Goal: Task Accomplishment & Management: Complete application form

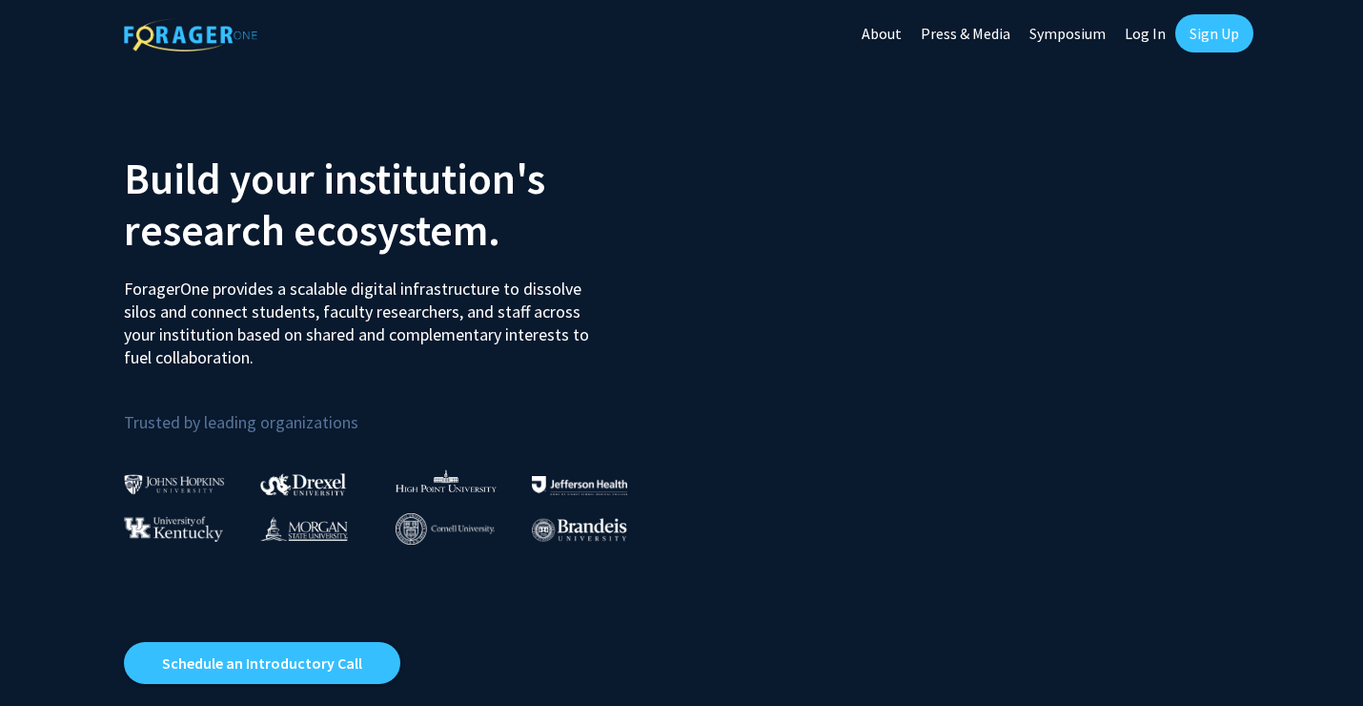
click at [1221, 36] on link "Sign Up" at bounding box center [1215, 33] width 78 height 38
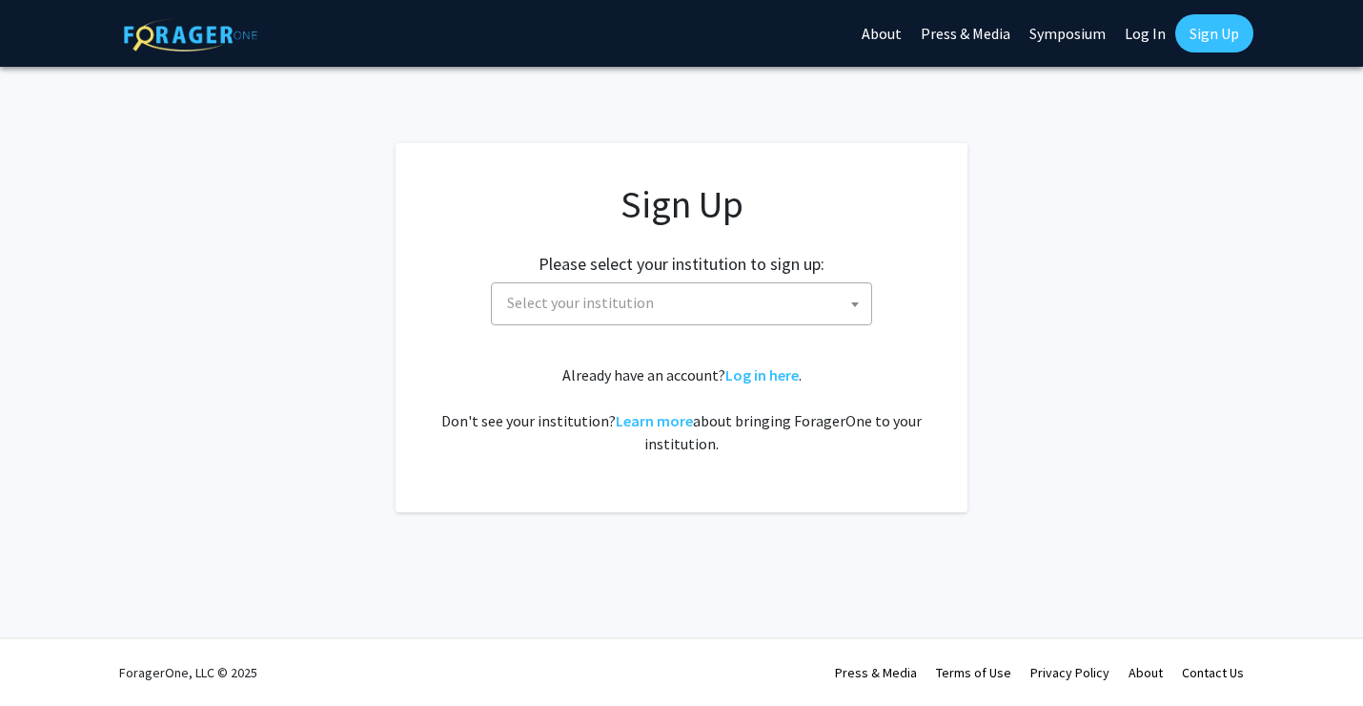
click at [695, 318] on span "Select your institution" at bounding box center [686, 302] width 372 height 39
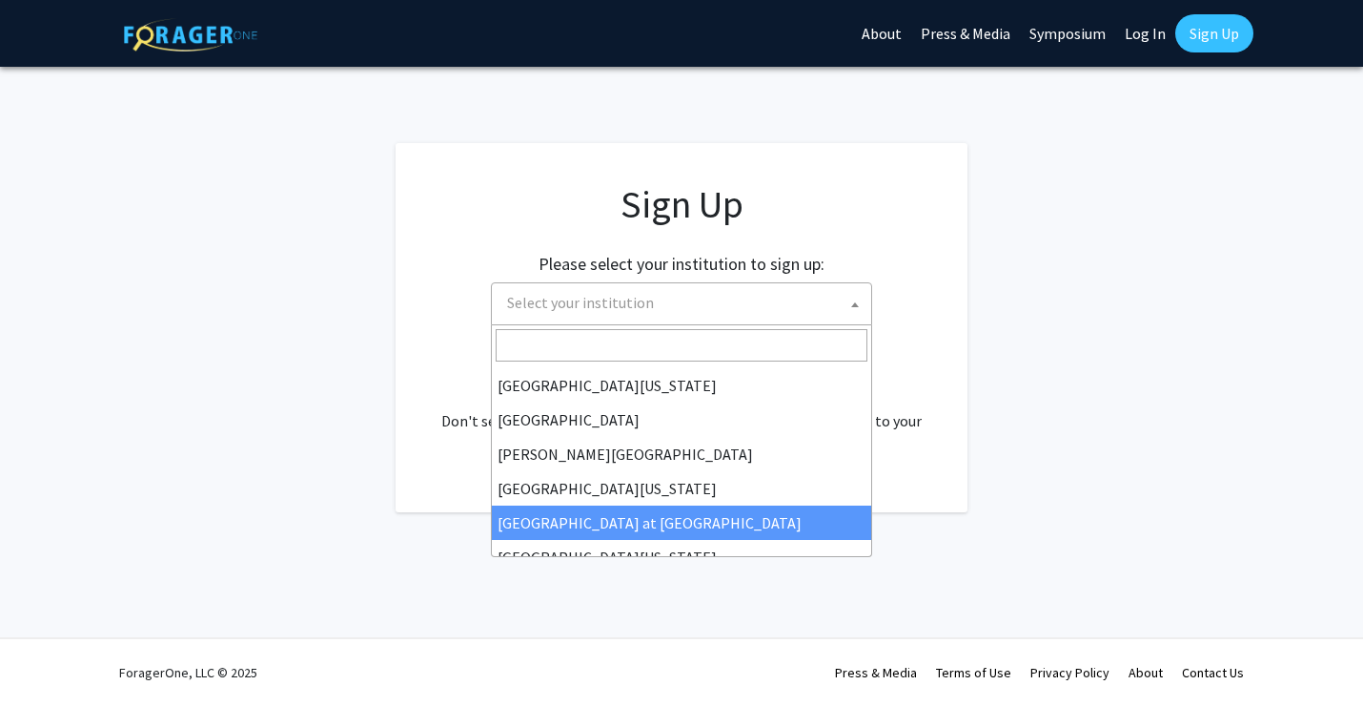
scroll to position [544, 0]
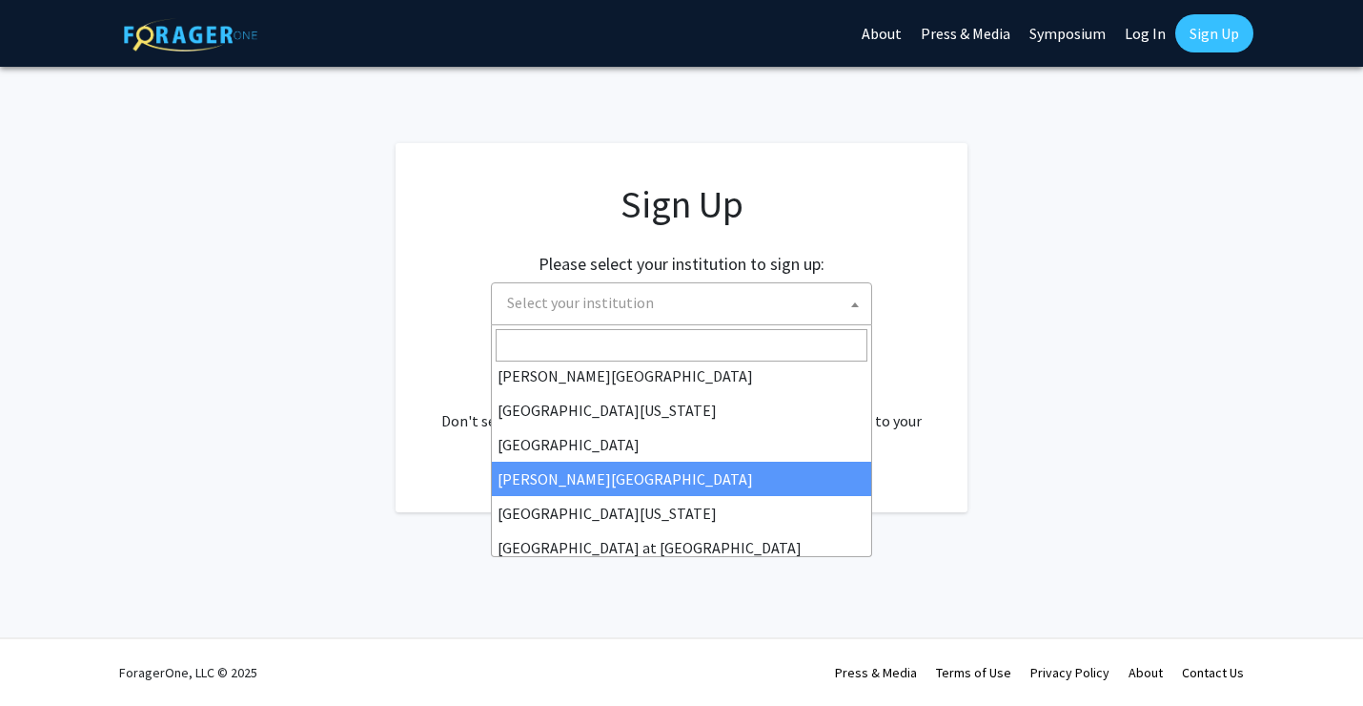
select select "24"
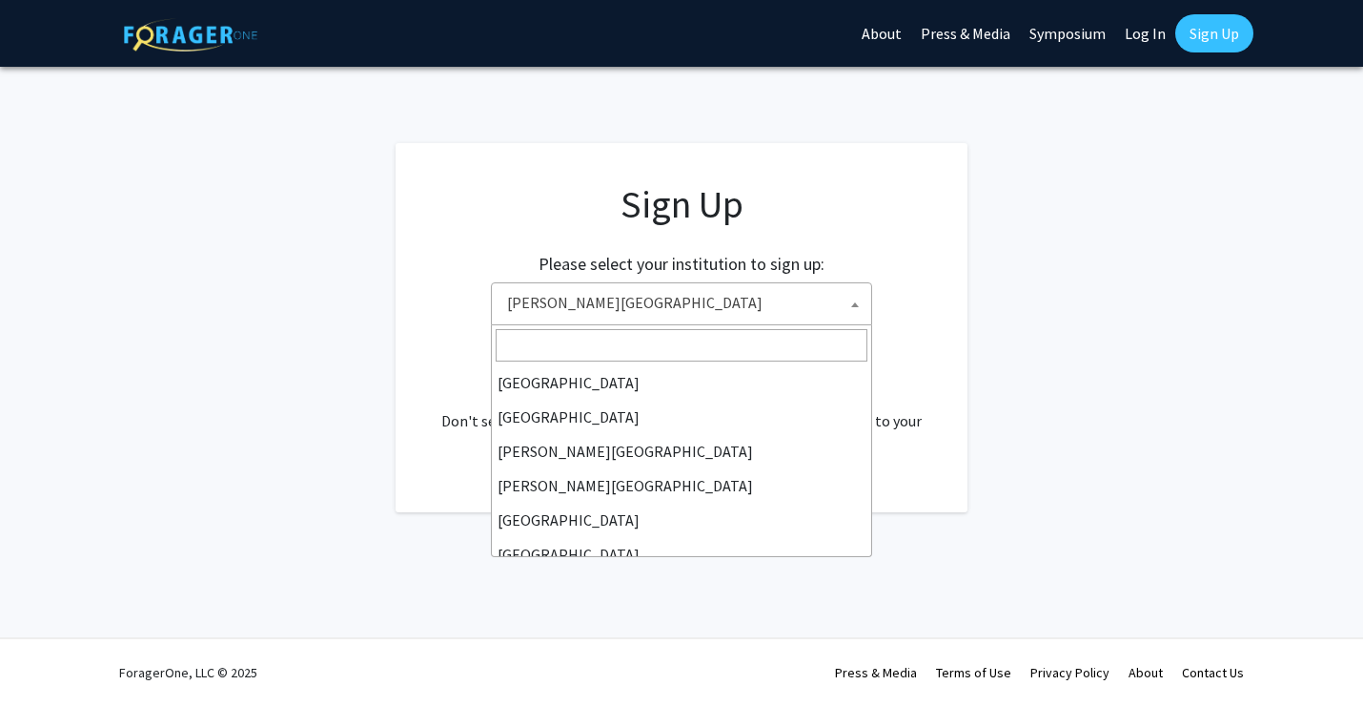
click at [796, 310] on span "[PERSON_NAME][GEOGRAPHIC_DATA]" at bounding box center [686, 302] width 372 height 39
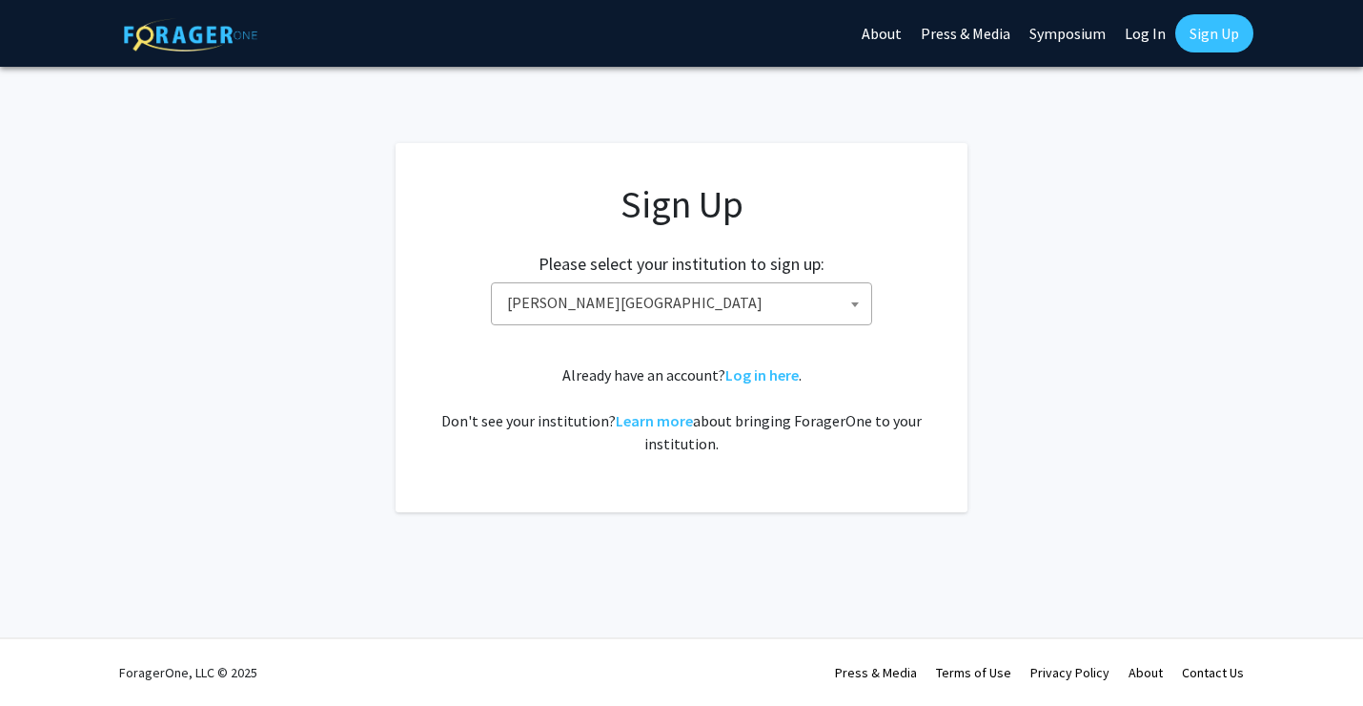
click at [821, 546] on div "Skip navigation About Press & Media Symposium Log In Sign Up Complete your prof…" at bounding box center [681, 353] width 1363 height 706
click at [782, 379] on link "Log in here" at bounding box center [762, 374] width 73 height 19
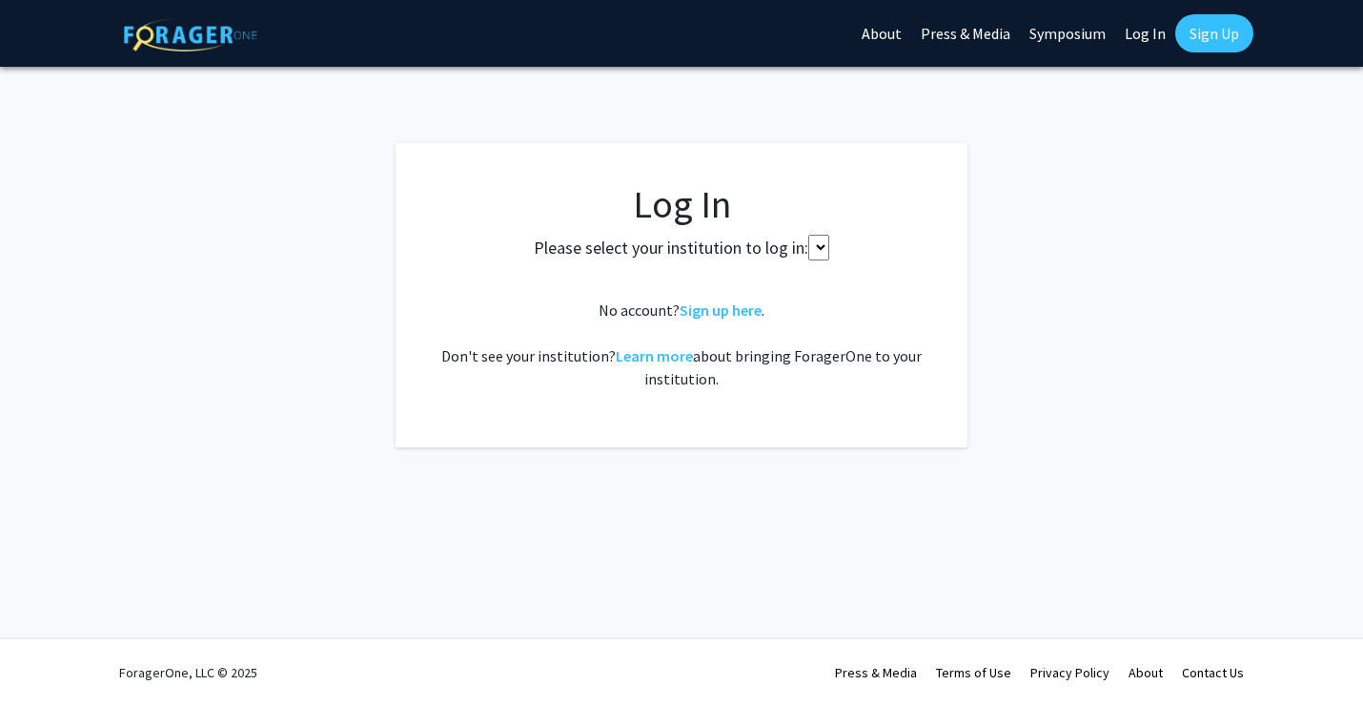
select select
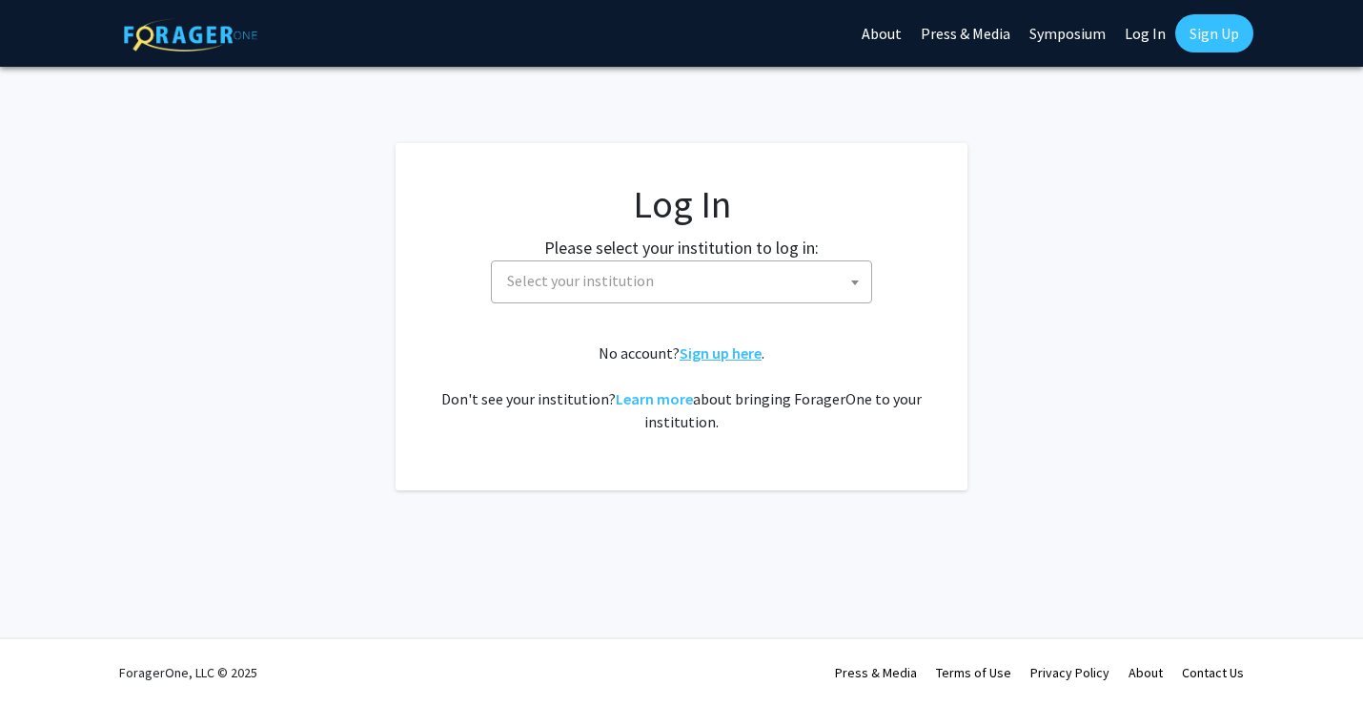
click at [722, 360] on link "Sign up here" at bounding box center [721, 352] width 82 height 19
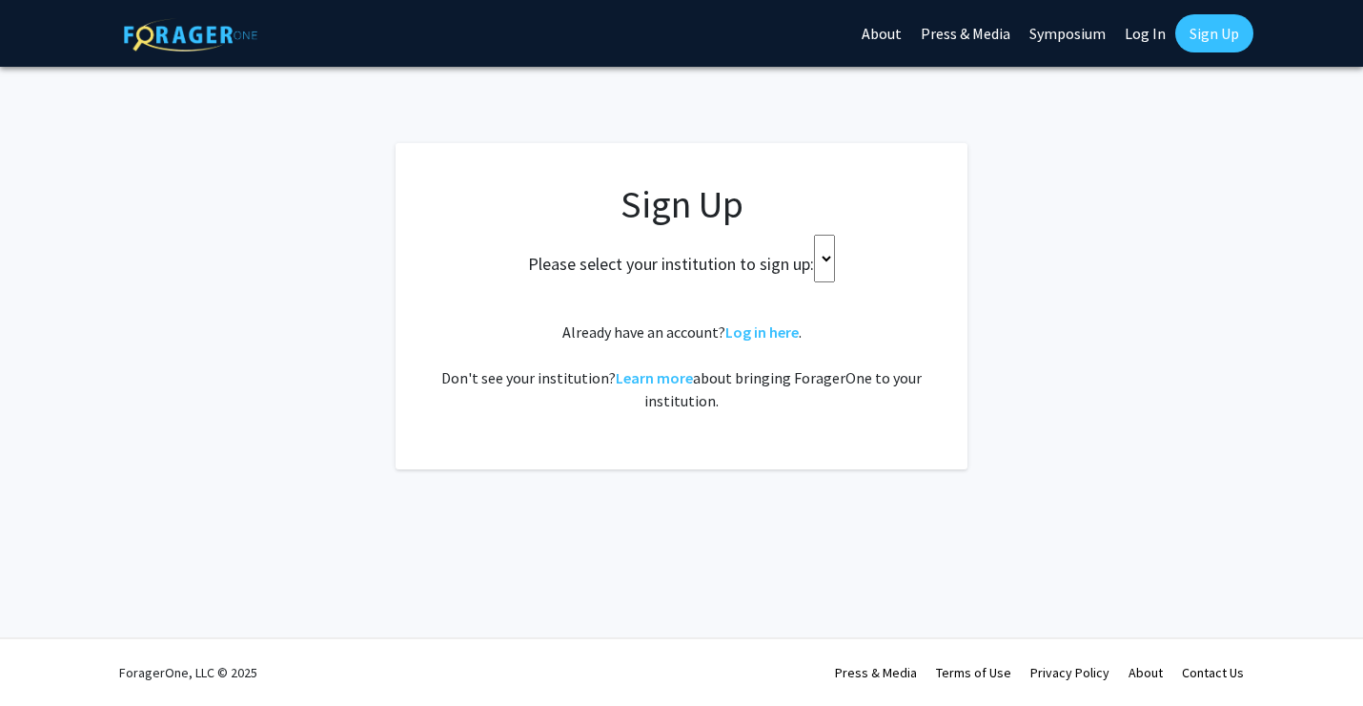
click at [812, 268] on h2 "Please select your institution to sign up:" at bounding box center [671, 264] width 286 height 21
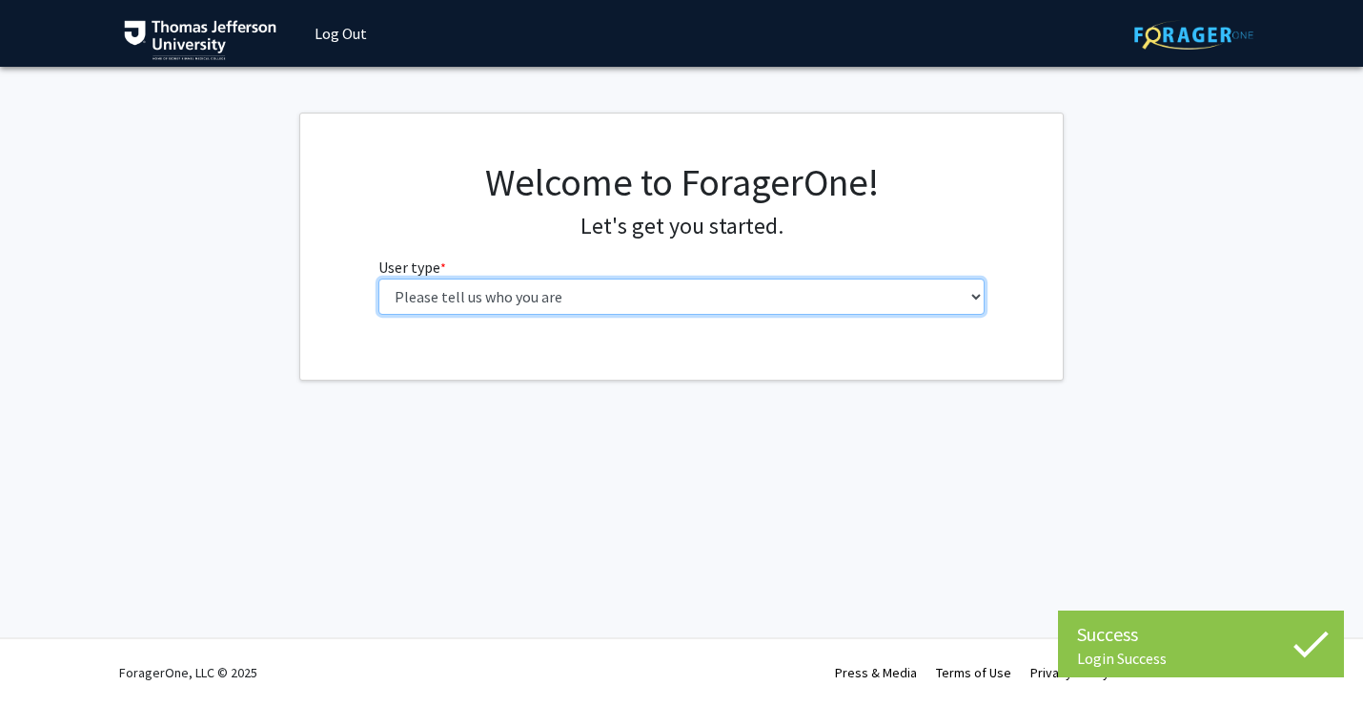
click at [486, 305] on select "Please tell us who you are Undergraduate Student Master's Student Doctoral Cand…" at bounding box center [682, 296] width 607 height 36
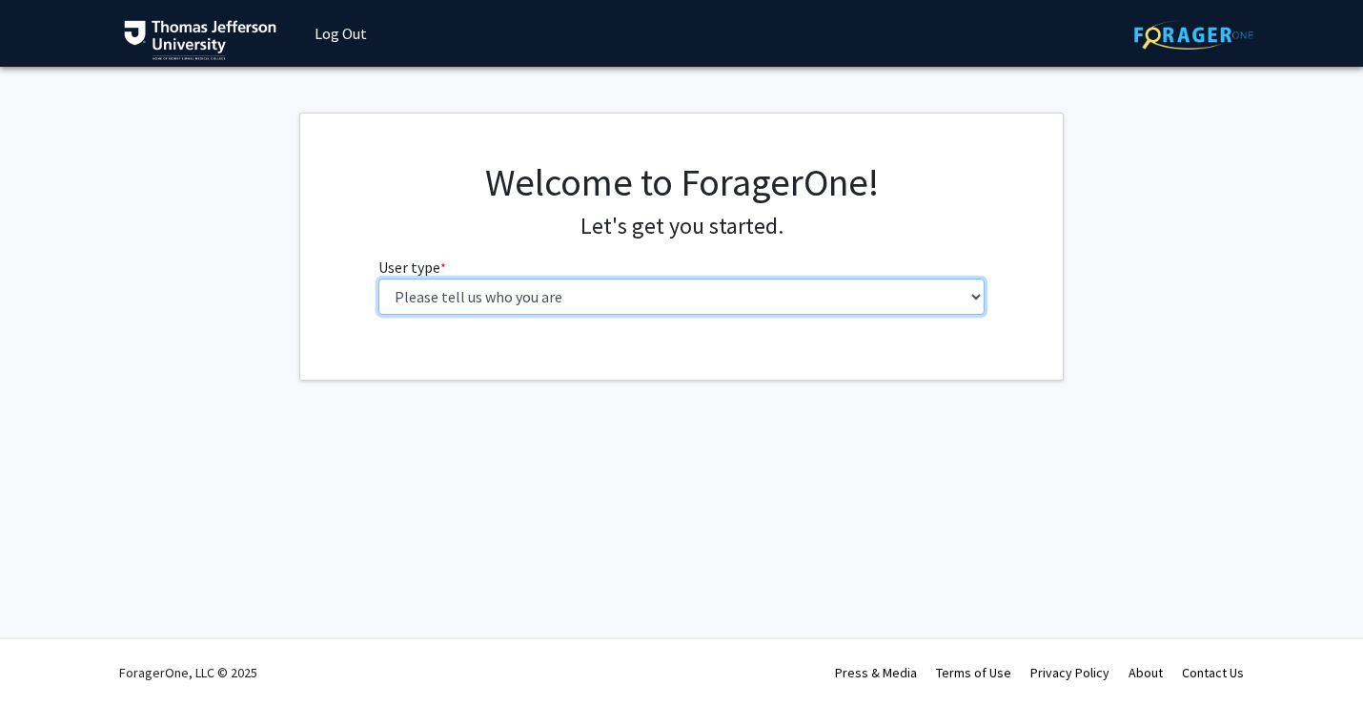
select select "3: doc"
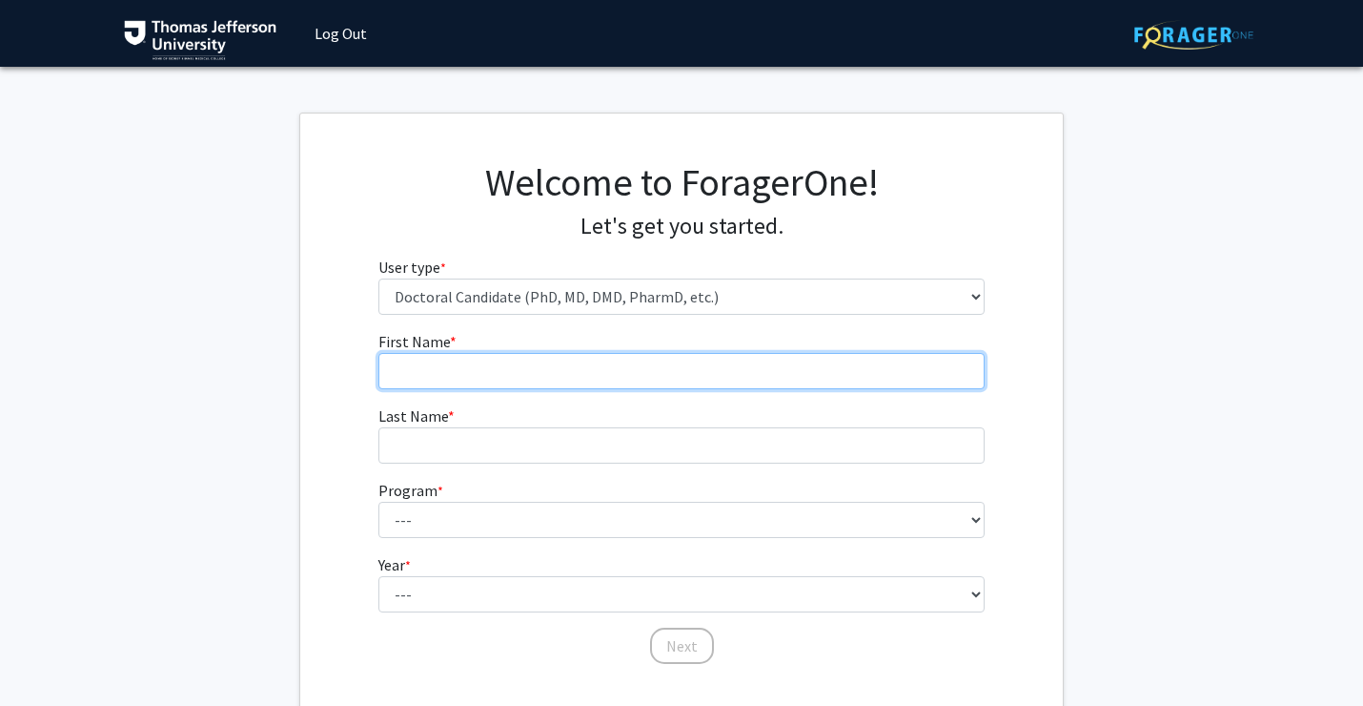
click at [510, 363] on input "First Name * required" at bounding box center [682, 371] width 607 height 36
type input "[PERSON_NAME]"
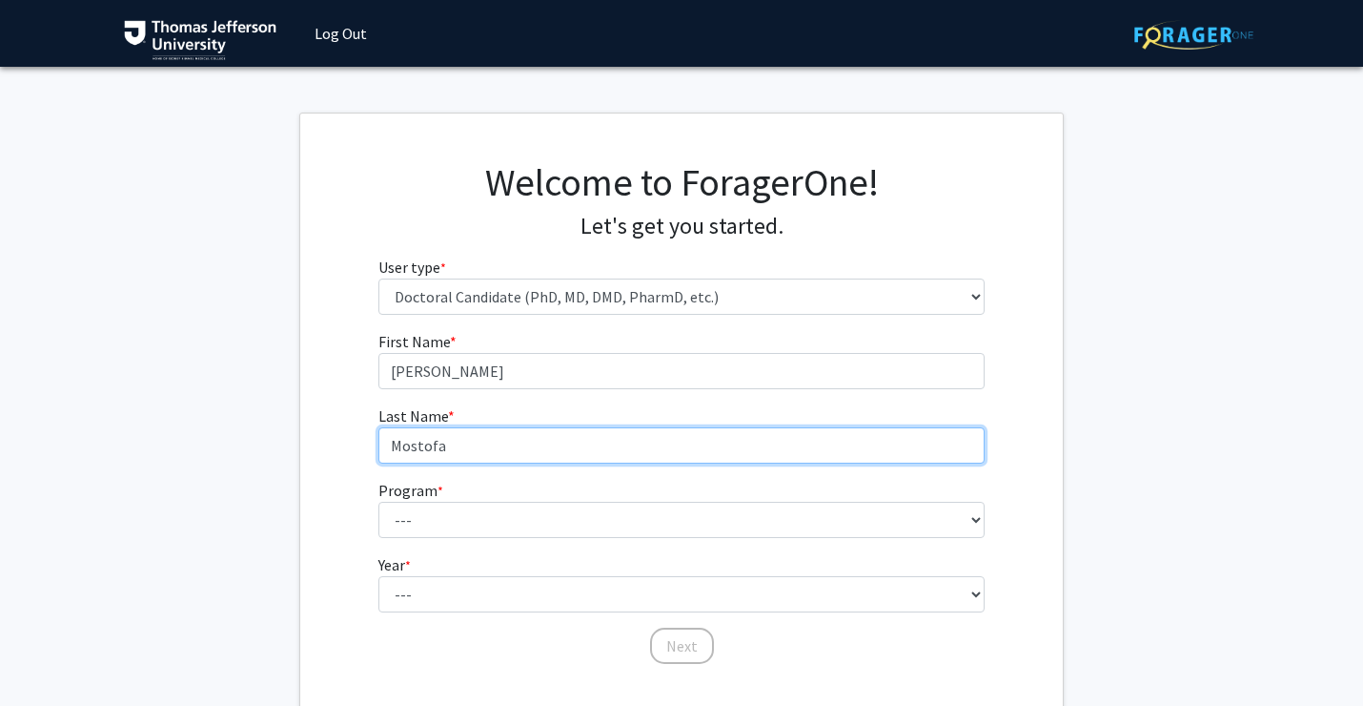
type input "Mostofa"
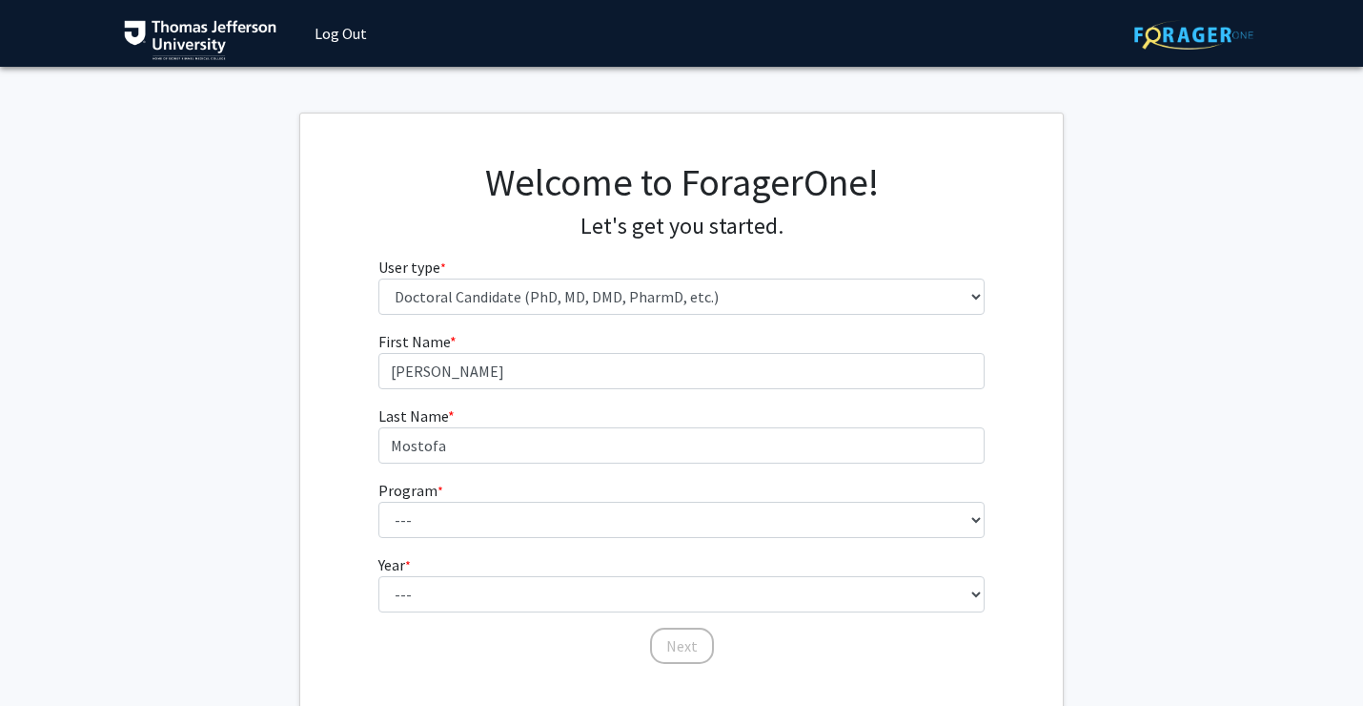
click at [490, 538] on form "First Name * required Sarah Last Name * required Mostofa Program * required ---…" at bounding box center [682, 488] width 607 height 317
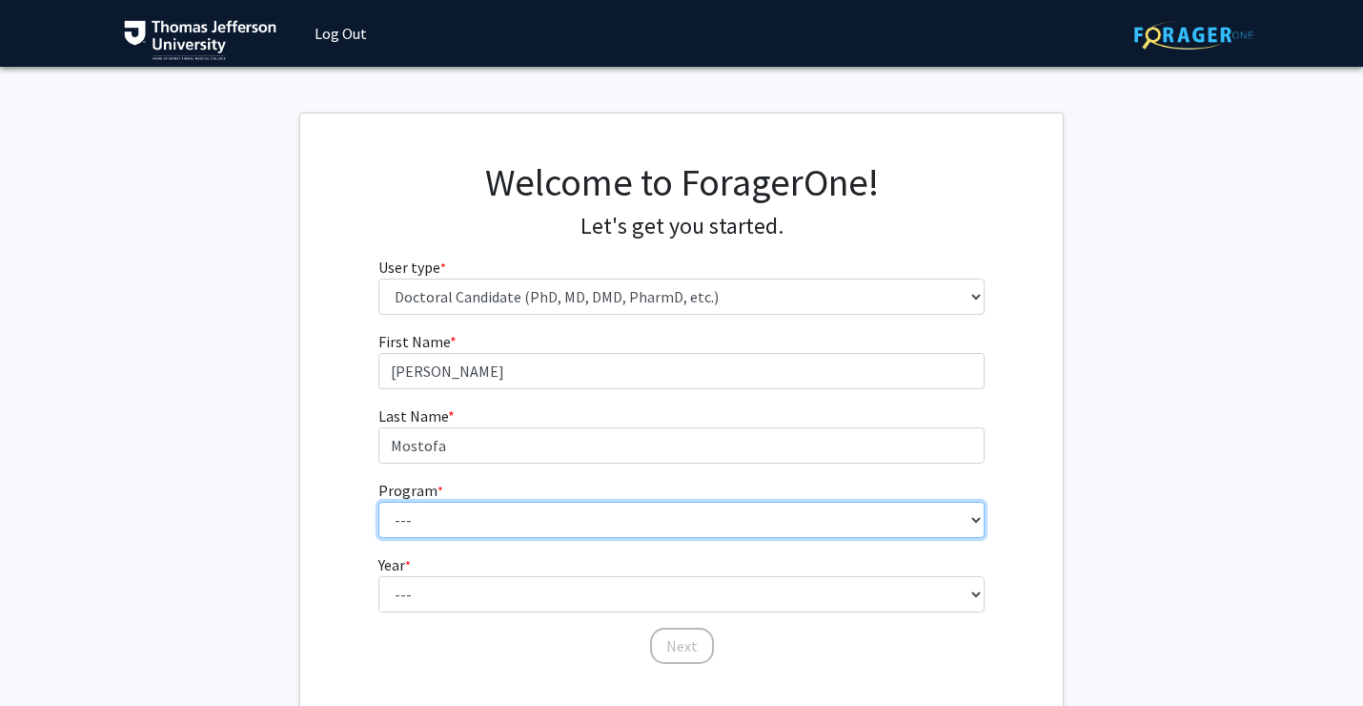
click at [484, 520] on select "---" at bounding box center [682, 520] width 607 height 36
click at [484, 520] on select "--- Accelerated 3+3 BS in Health Sciences/Doctor of [MEDICAL_DATA] Accelerated …" at bounding box center [682, 520] width 607 height 36
click at [967, 511] on select "--- Accelerated 3+3 BS in Health Sciences/Doctor of [MEDICAL_DATA] Accelerated …" at bounding box center [682, 520] width 607 height 36
select select "35: 815"
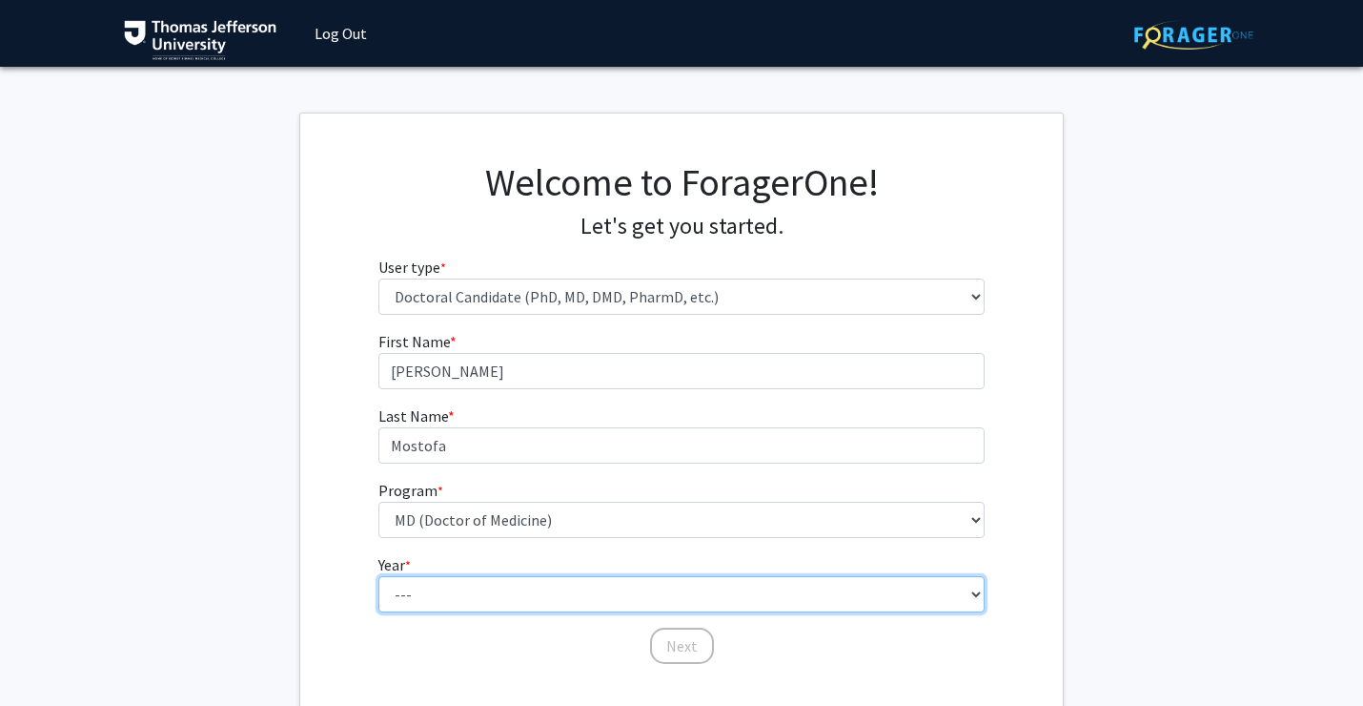
click at [532, 593] on select "--- First Year Second Year Third Year Fourth Year Fifth Year Sixth Year Seventh…" at bounding box center [682, 594] width 607 height 36
select select "1: first_year"
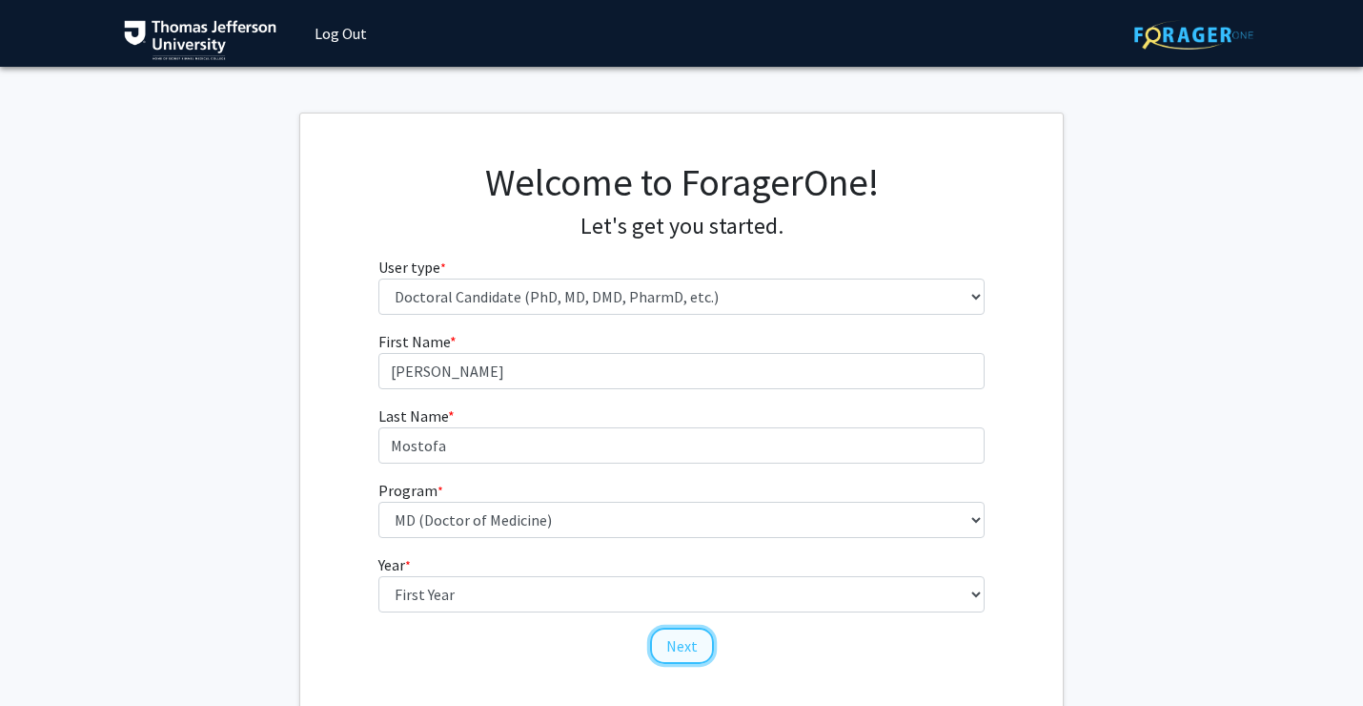
click at [691, 645] on button "Next" at bounding box center [682, 645] width 64 height 36
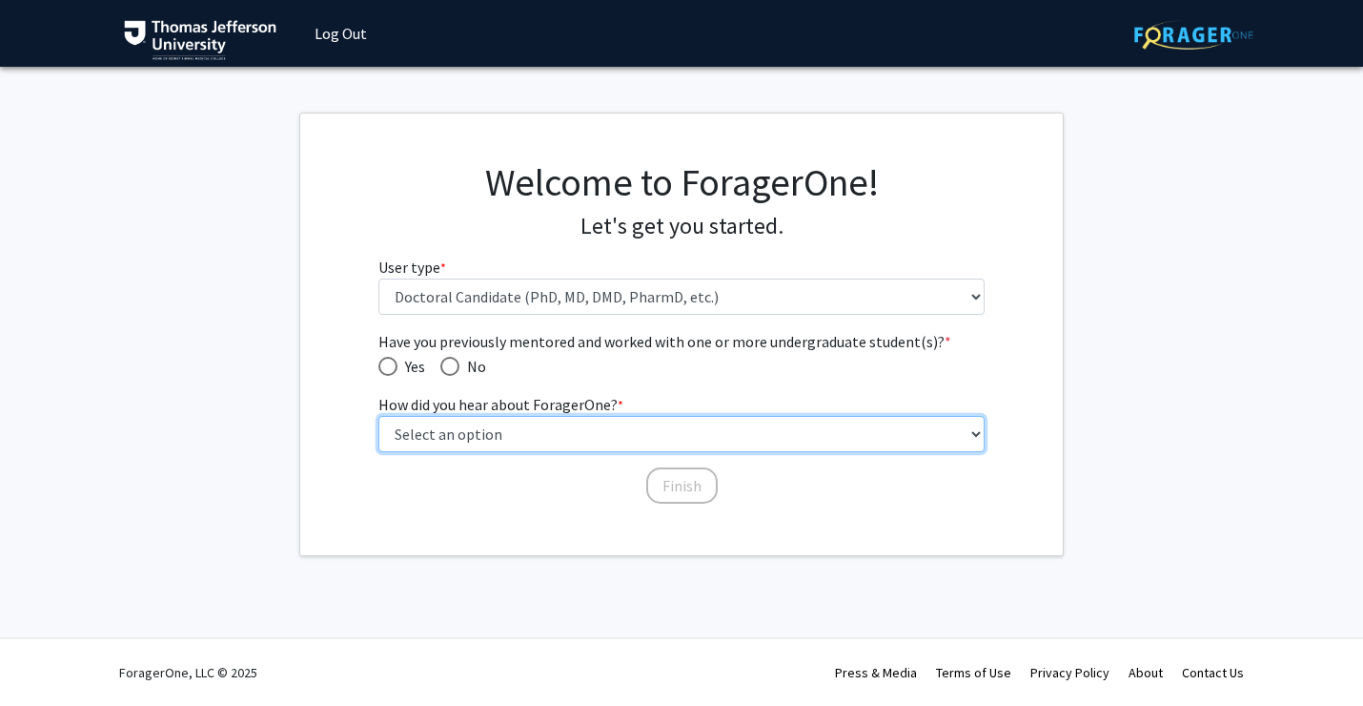
click at [501, 438] on select "Select an option Peer/student recommendation Faculty/staff recommendation Unive…" at bounding box center [682, 434] width 607 height 36
select select "2: faculty_recommendation"
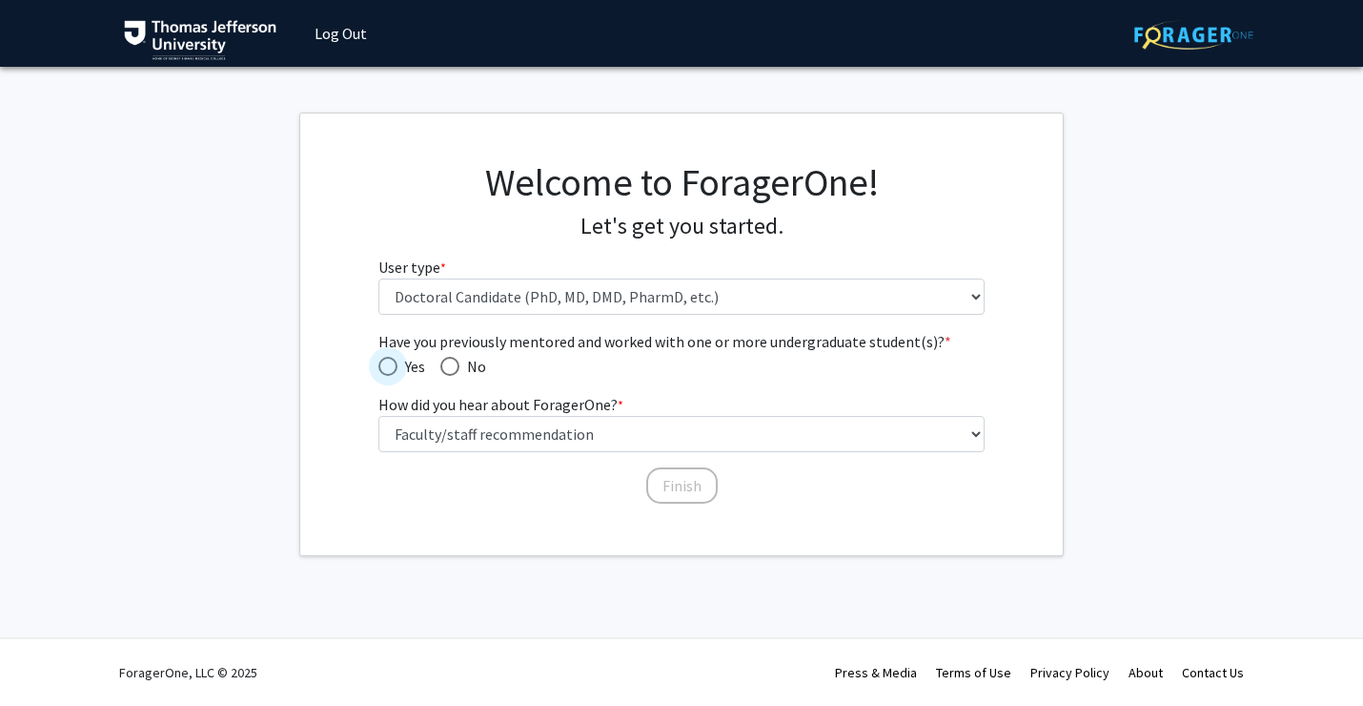
click at [409, 369] on span "Yes" at bounding box center [412, 366] width 28 height 23
click at [398, 369] on input "Yes" at bounding box center [388, 366] width 19 height 19
radio input "true"
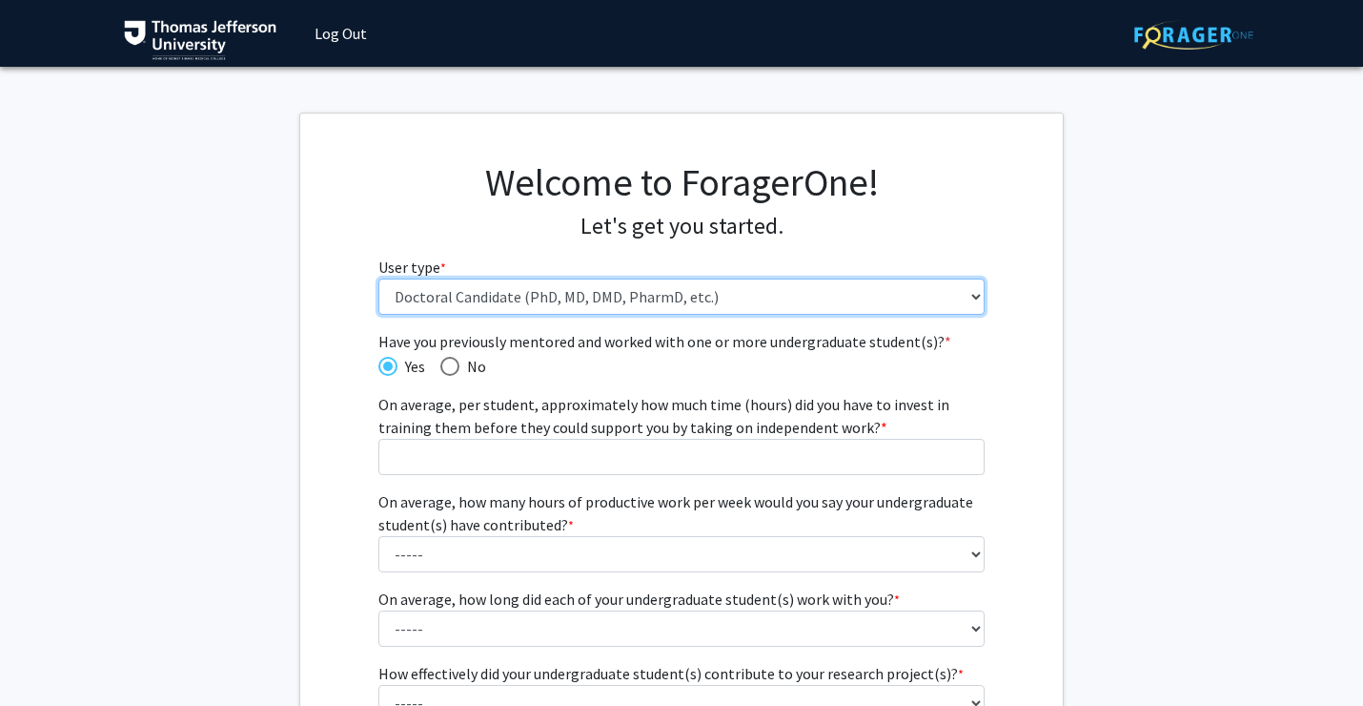
click at [661, 297] on select "Please tell us who you are Undergraduate Student Master's Student Doctoral Cand…" at bounding box center [682, 296] width 607 height 36
click at [462, 288] on select "Please tell us who you are Undergraduate Student Master's Student Doctoral Cand…" at bounding box center [682, 296] width 607 height 36
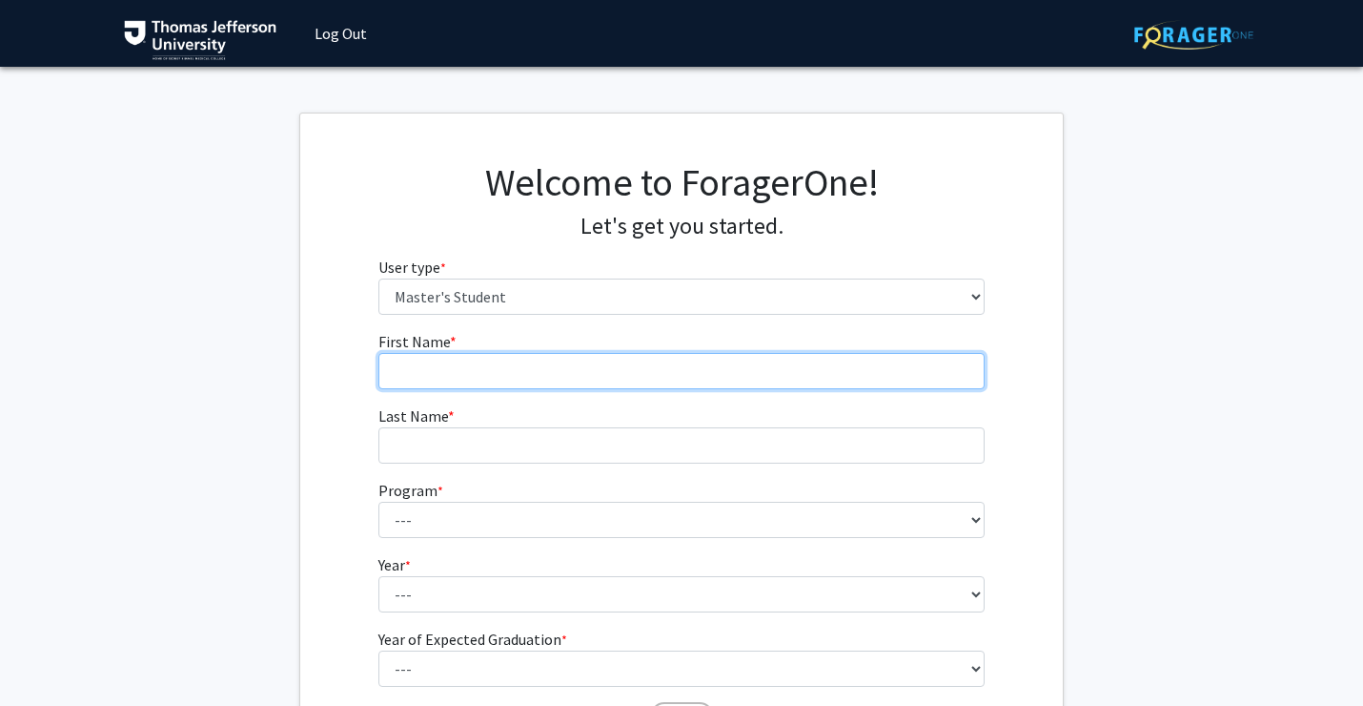
click at [432, 366] on input "First Name * required" at bounding box center [682, 371] width 607 height 36
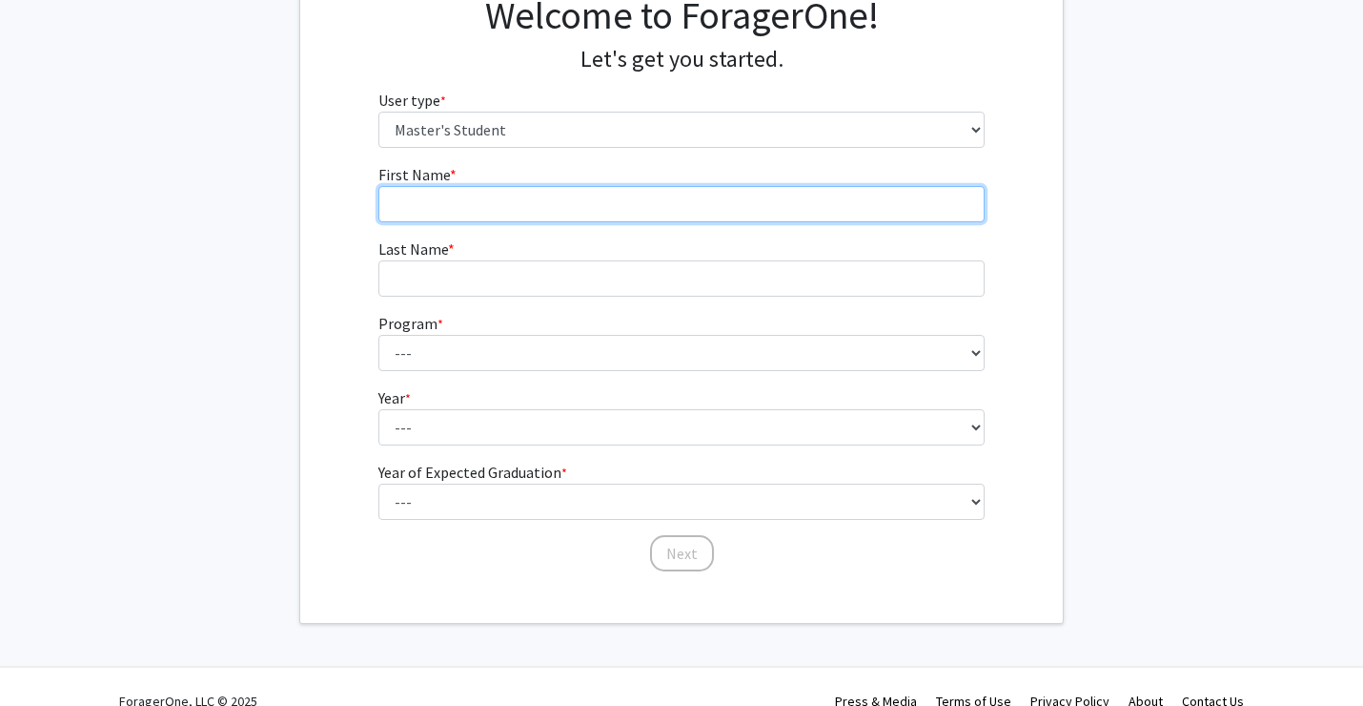
scroll to position [129, 0]
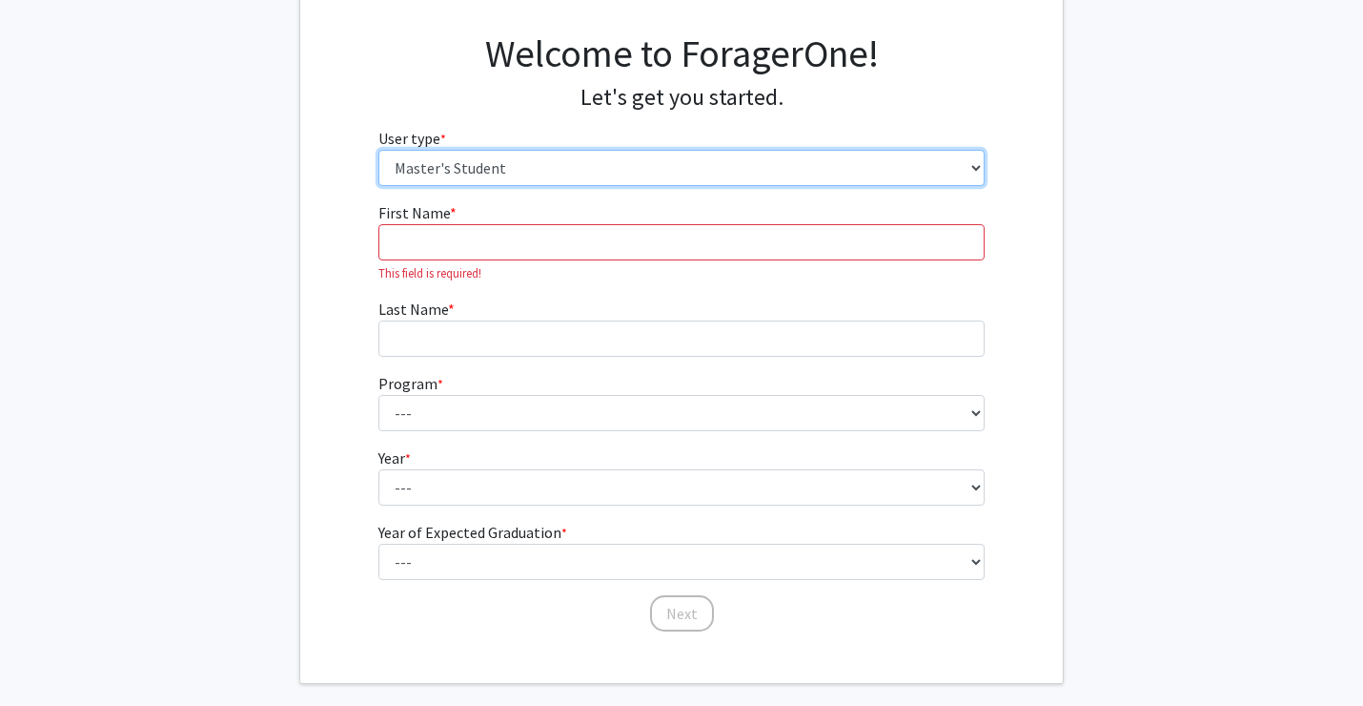
click at [476, 175] on select "Please tell us who you are Undergraduate Student Master's Student Doctoral Cand…" at bounding box center [682, 168] width 607 height 36
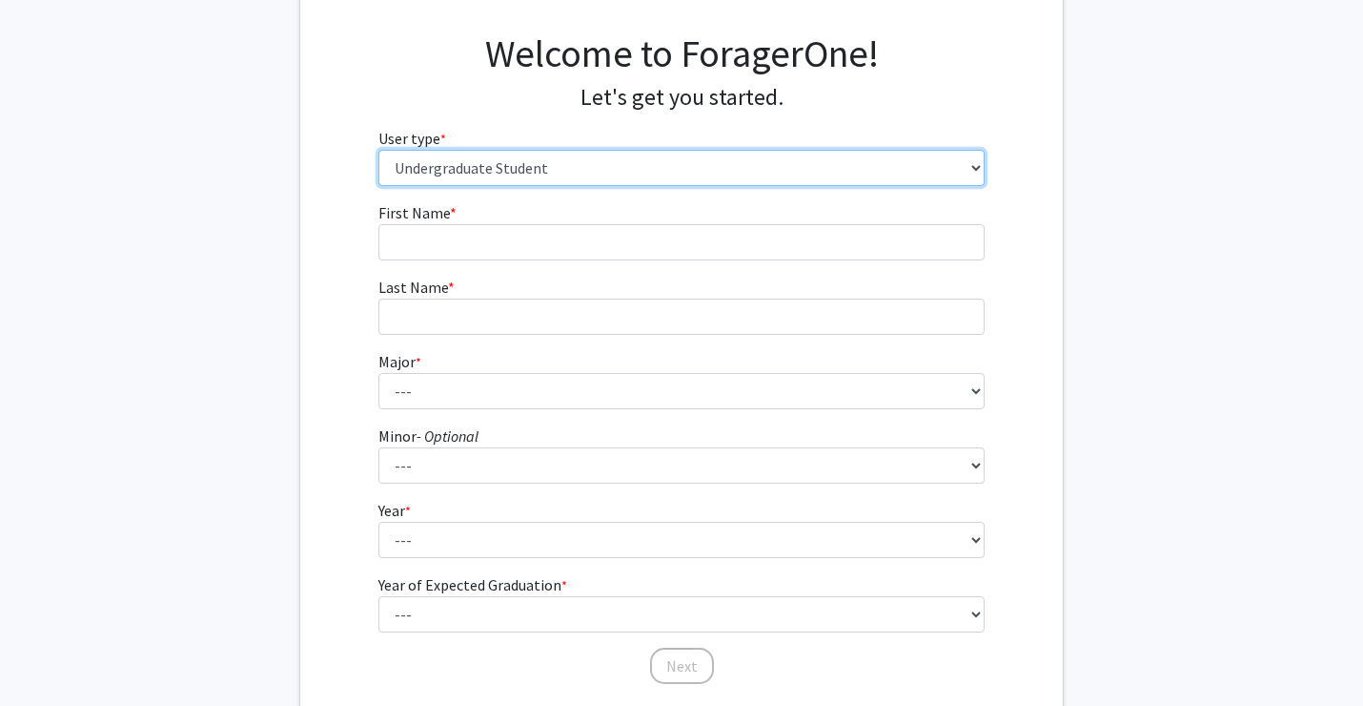
click at [471, 179] on select "Please tell us who you are Undergraduate Student Master's Student Doctoral Cand…" at bounding box center [682, 168] width 607 height 36
select select "3: doc"
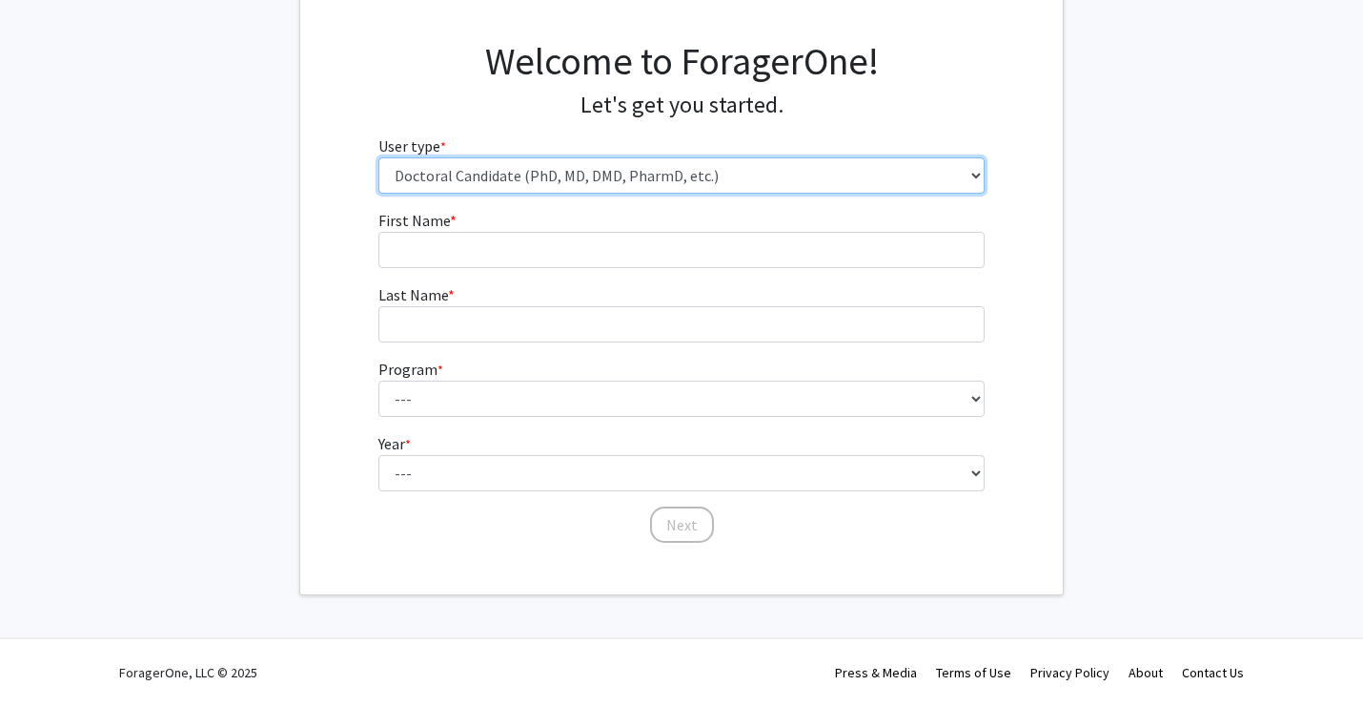
scroll to position [0, 0]
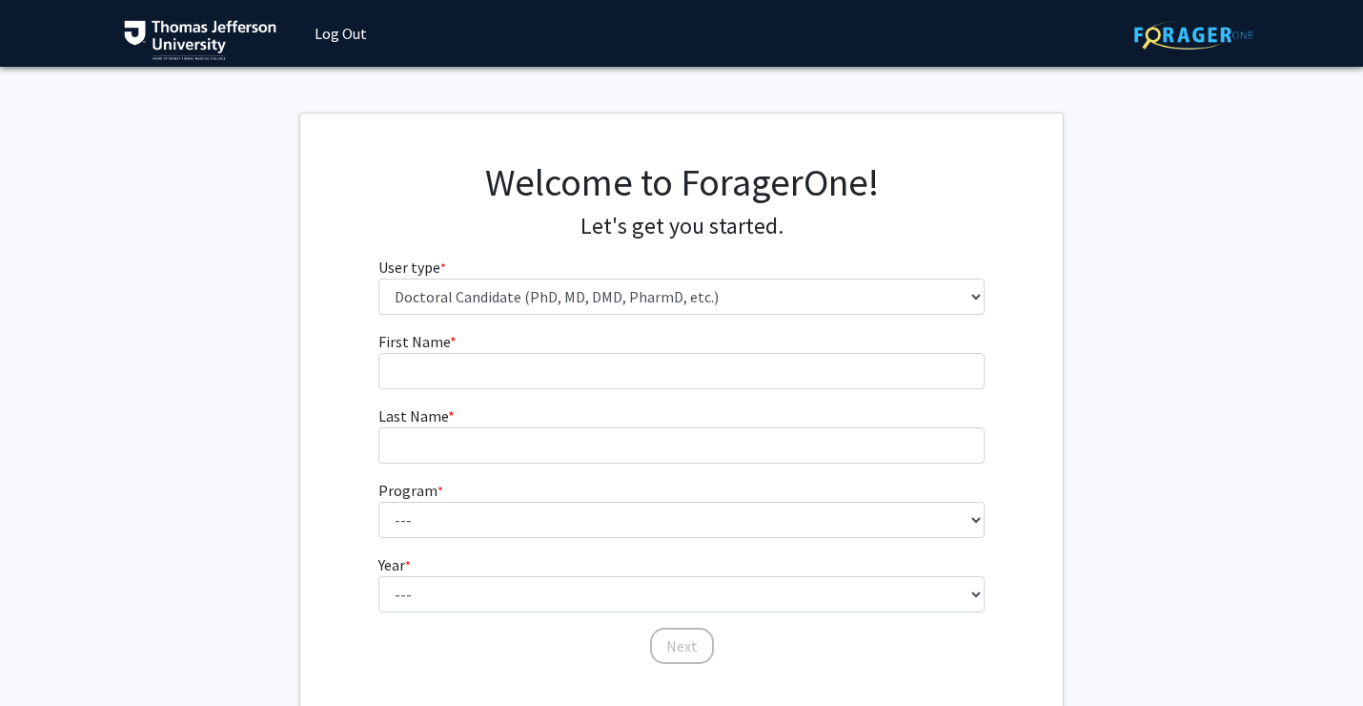
click at [1172, 40] on img at bounding box center [1194, 35] width 119 height 30
click at [334, 33] on link "Log Out" at bounding box center [341, 33] width 72 height 67
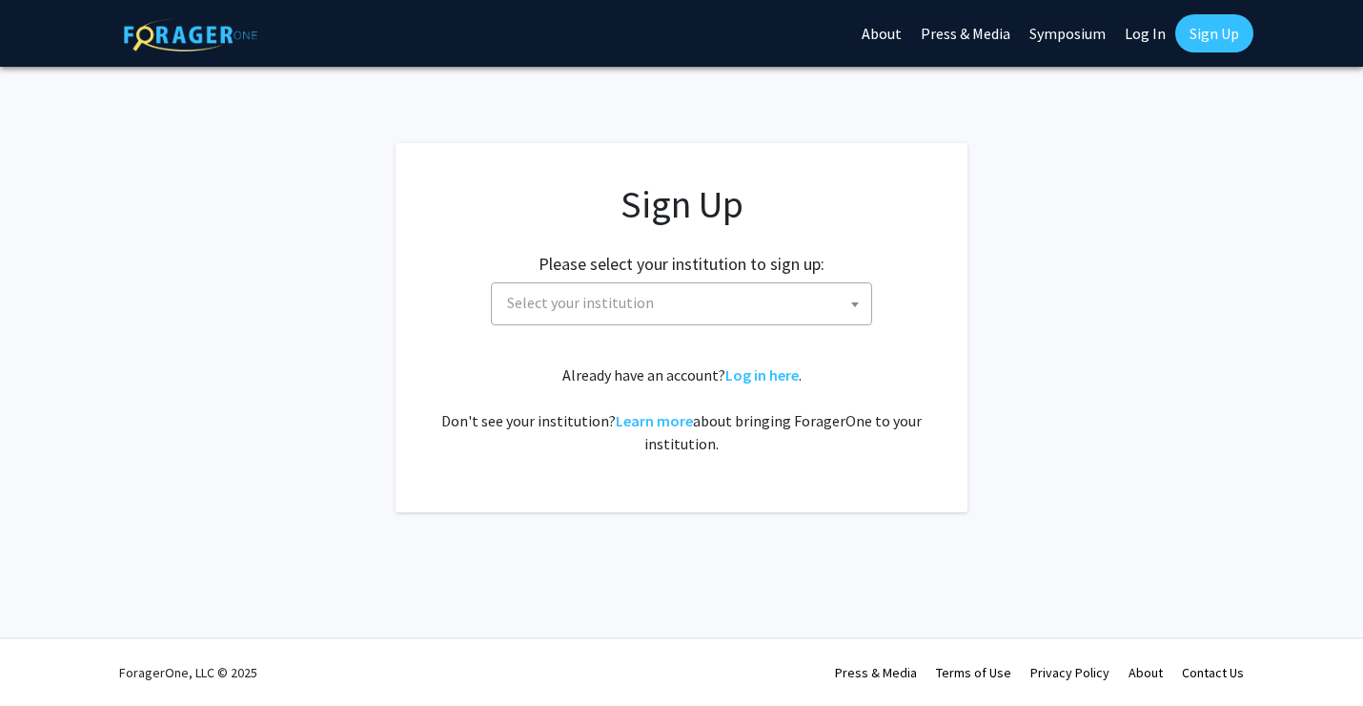
click at [692, 314] on span "Select your institution" at bounding box center [686, 302] width 372 height 39
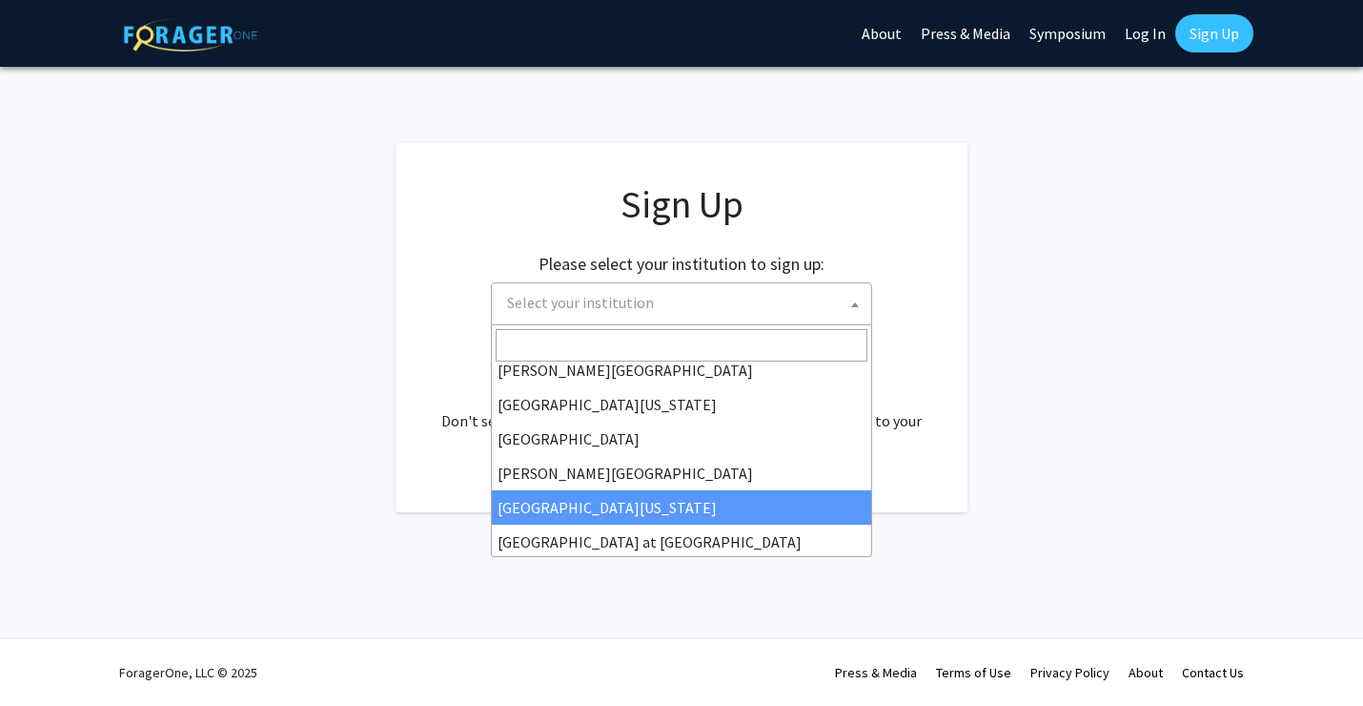
scroll to position [554, 0]
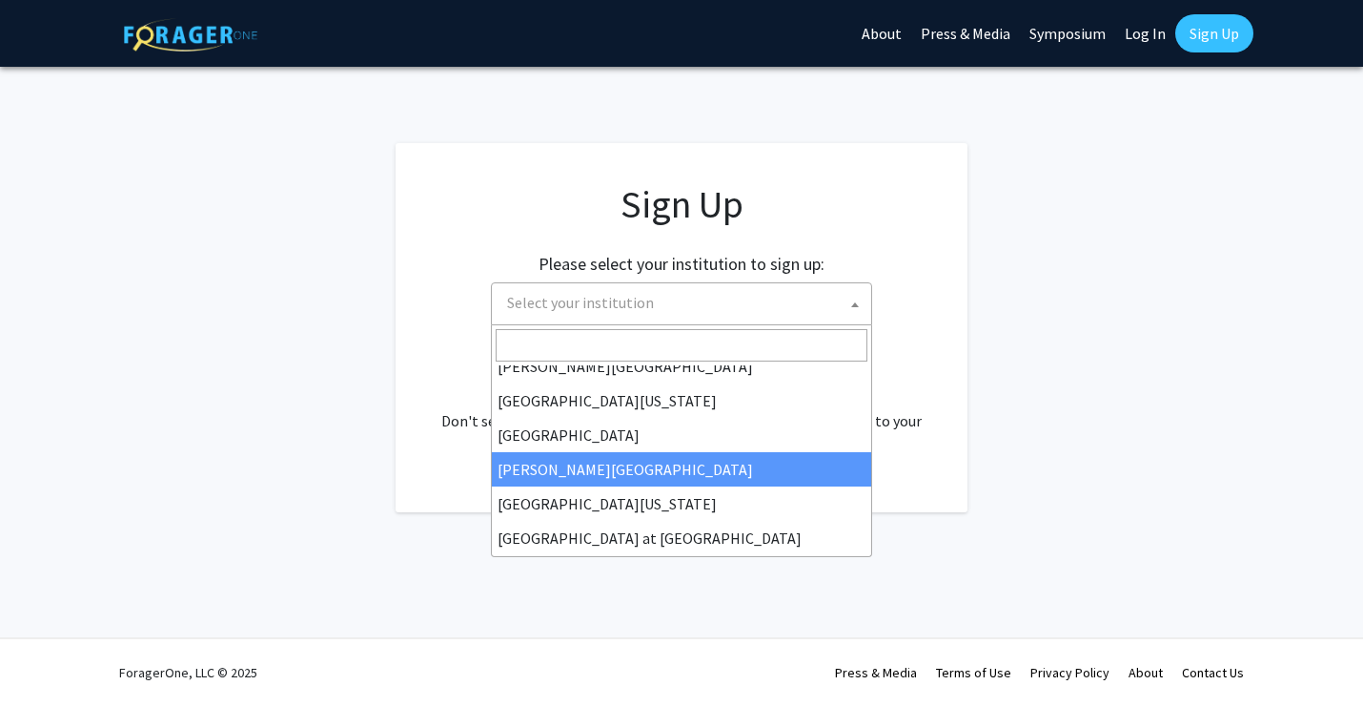
select select "24"
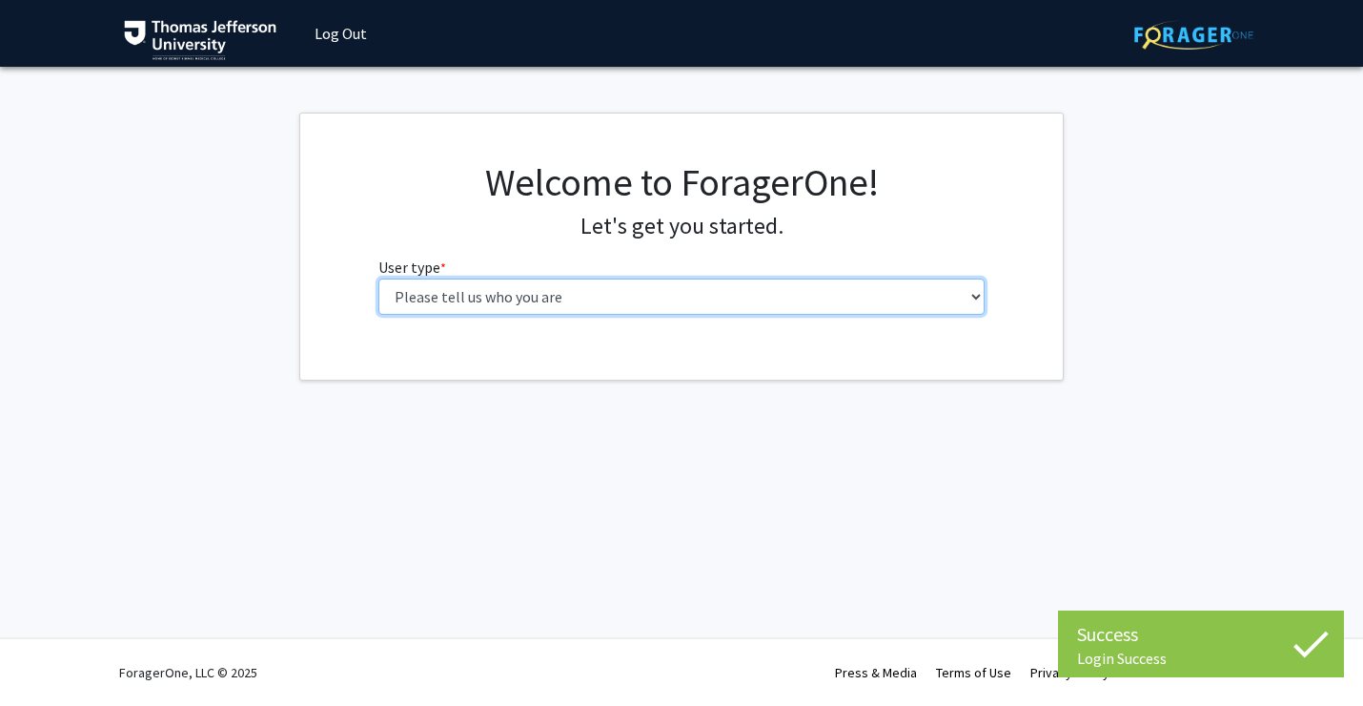
click at [517, 296] on select "Please tell us who you are Undergraduate Student Master's Student Doctoral Cand…" at bounding box center [682, 296] width 607 height 36
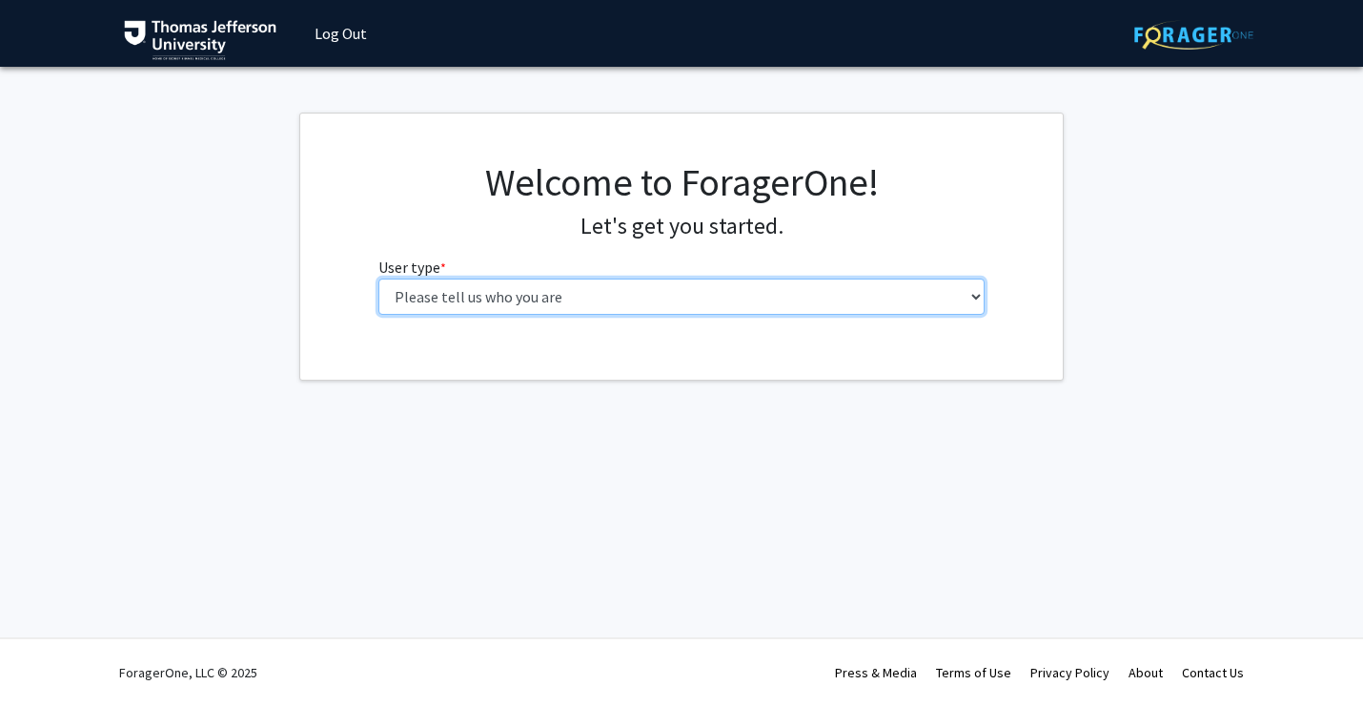
select select "3: doc"
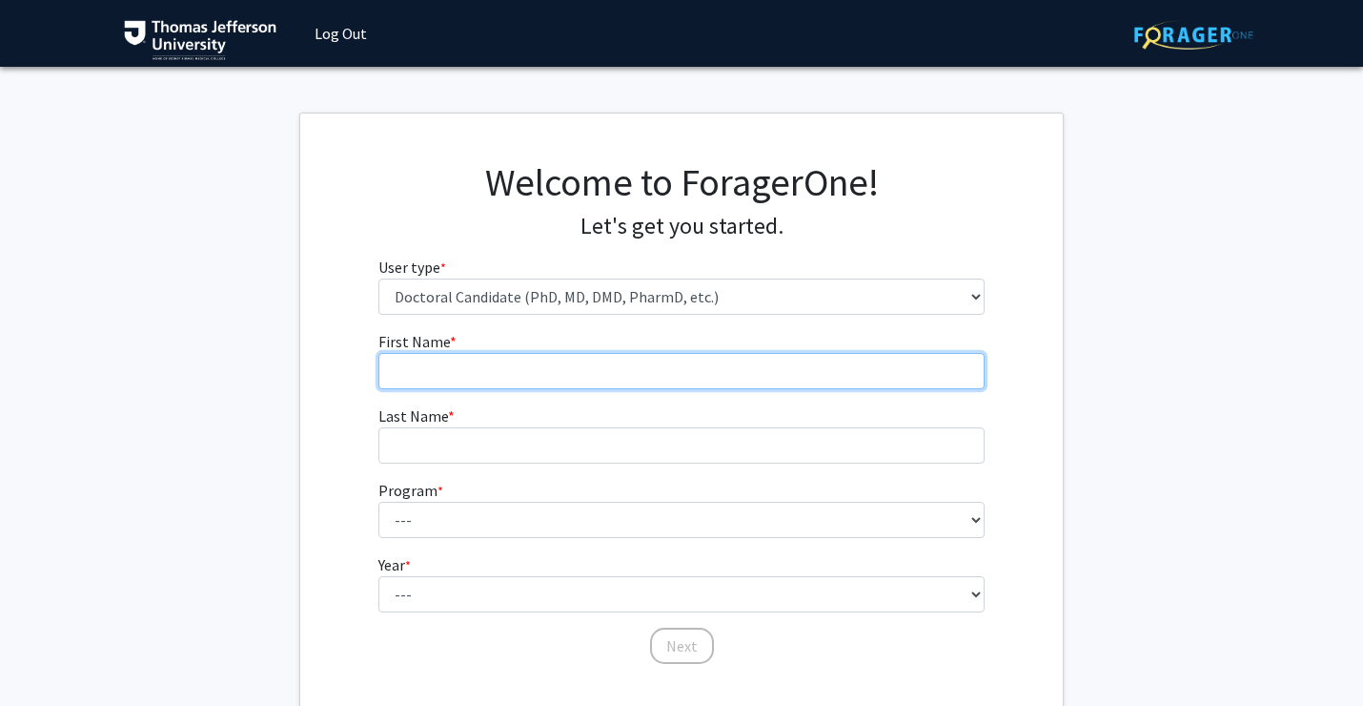
click at [511, 379] on input "First Name * required" at bounding box center [682, 371] width 607 height 36
type input "[PERSON_NAME]"
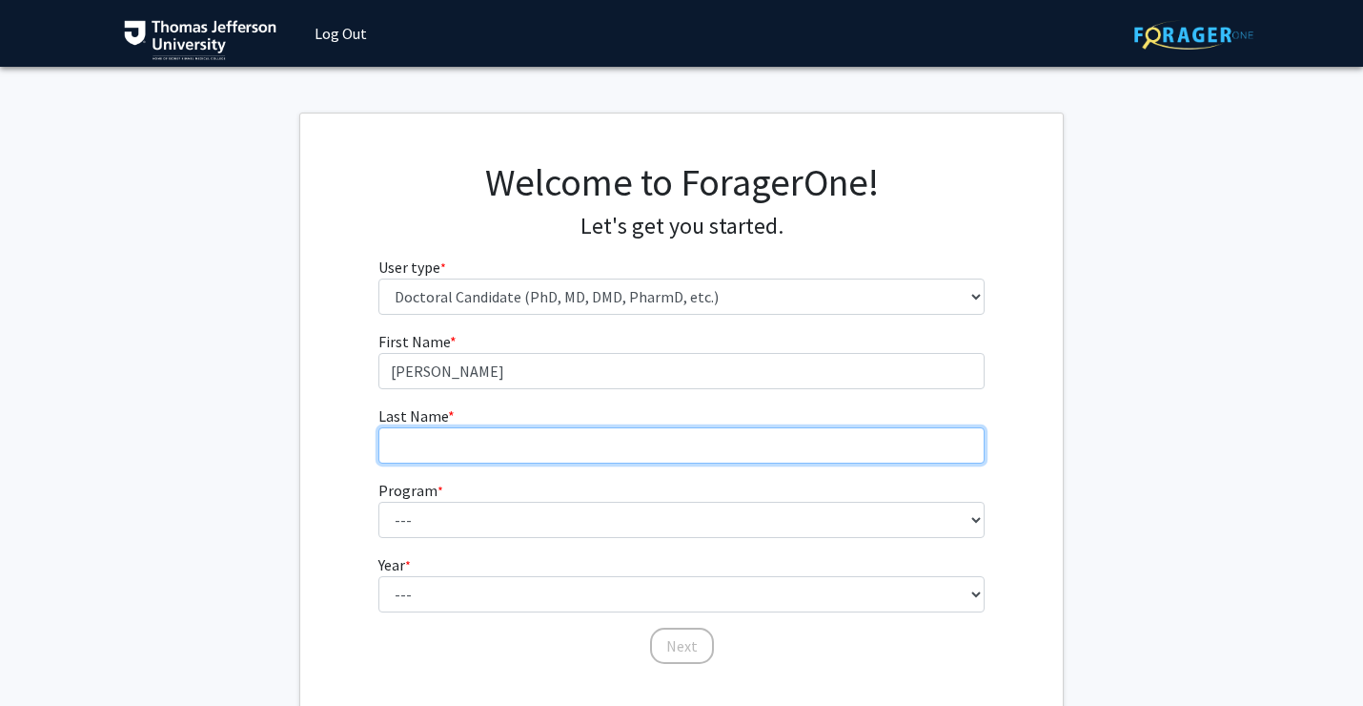
click at [488, 438] on input "Last Name * required" at bounding box center [682, 445] width 607 height 36
type input "Mostofa"
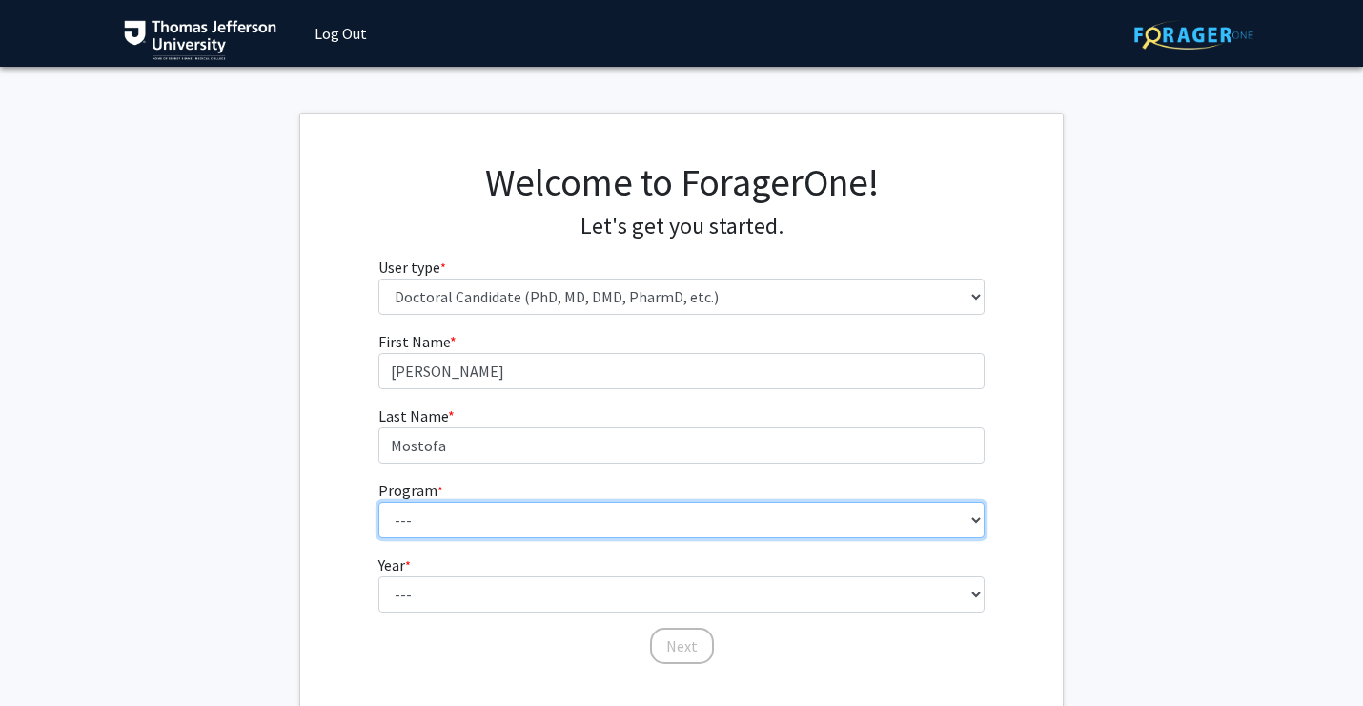
click at [514, 523] on select "--- Accelerated 3+3 BS in Health Sciences/Doctor of [MEDICAL_DATA] Accelerated …" at bounding box center [682, 520] width 607 height 36
select select "36: 777"
click at [498, 513] on select "--- Accelerated 3+3 BS in Health Sciences/Doctor of [MEDICAL_DATA] Accelerated …" at bounding box center [682, 520] width 607 height 36
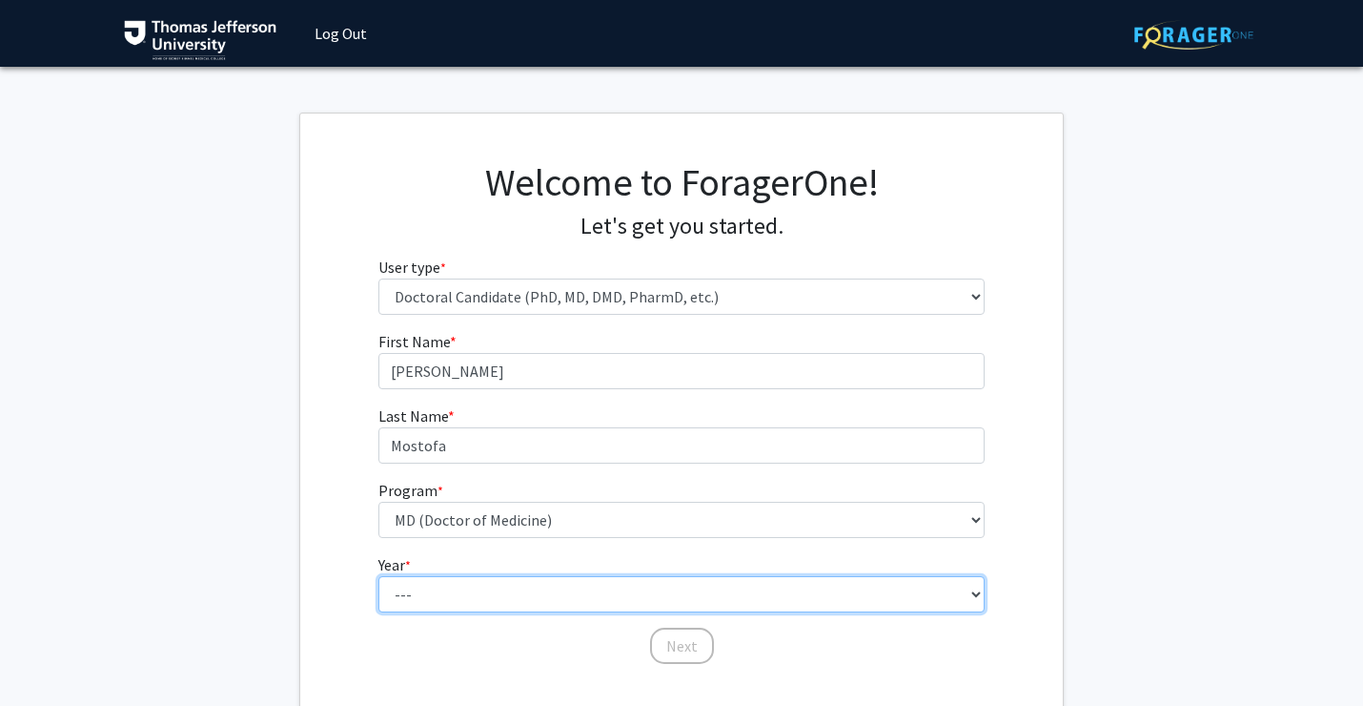
click at [467, 579] on select "--- First Year Second Year Third Year Fourth Year Fifth Year Sixth Year Seventh…" at bounding box center [682, 594] width 607 height 36
select select "1: first_year"
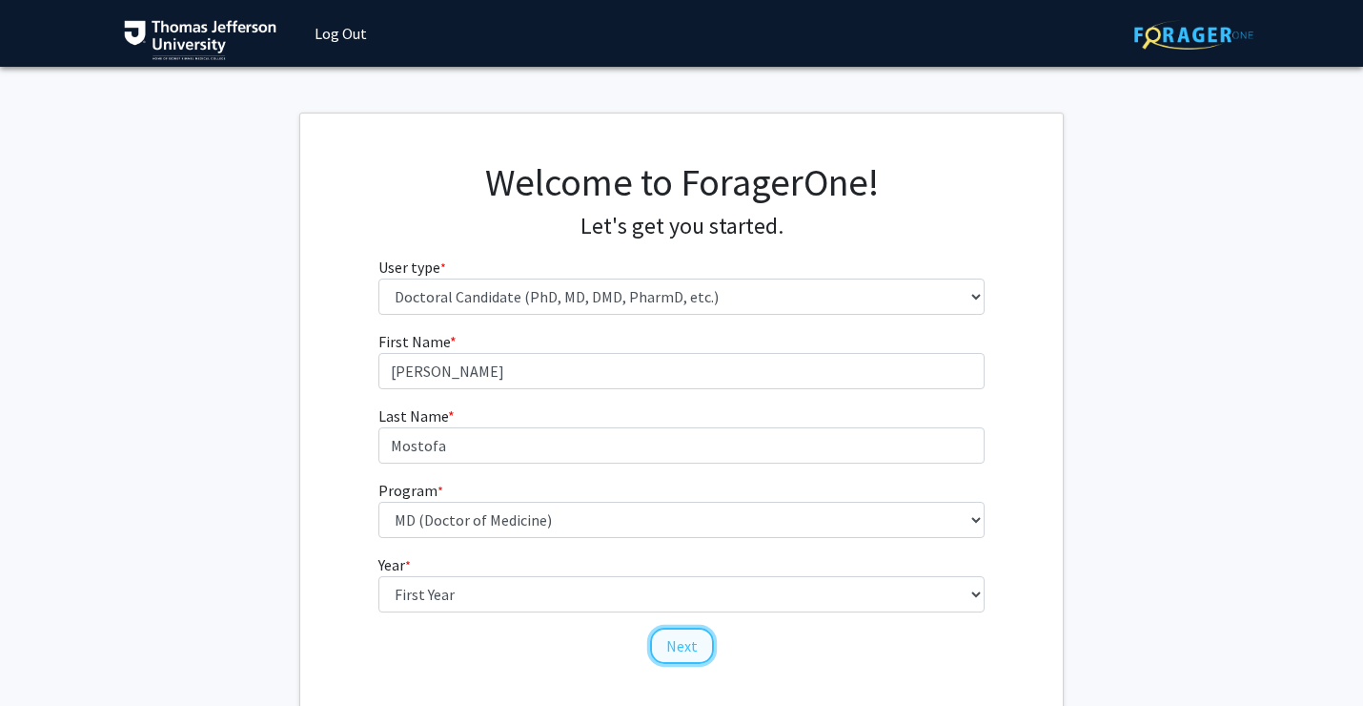
click at [672, 644] on button "Next" at bounding box center [682, 645] width 64 height 36
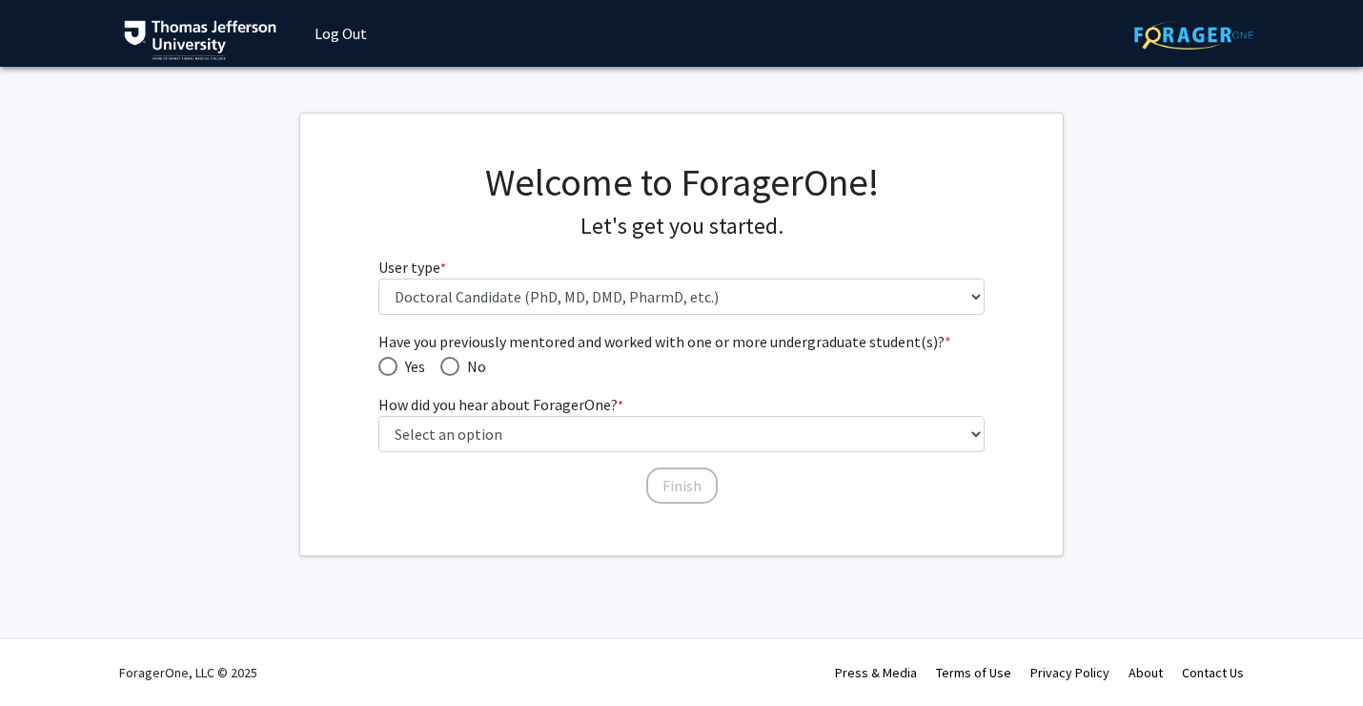
click at [451, 372] on span "Have you previously mentored and worked with one or more undergraduate student(…" at bounding box center [450, 366] width 19 height 19
click at [451, 372] on input "No" at bounding box center [450, 366] width 19 height 19
radio input "true"
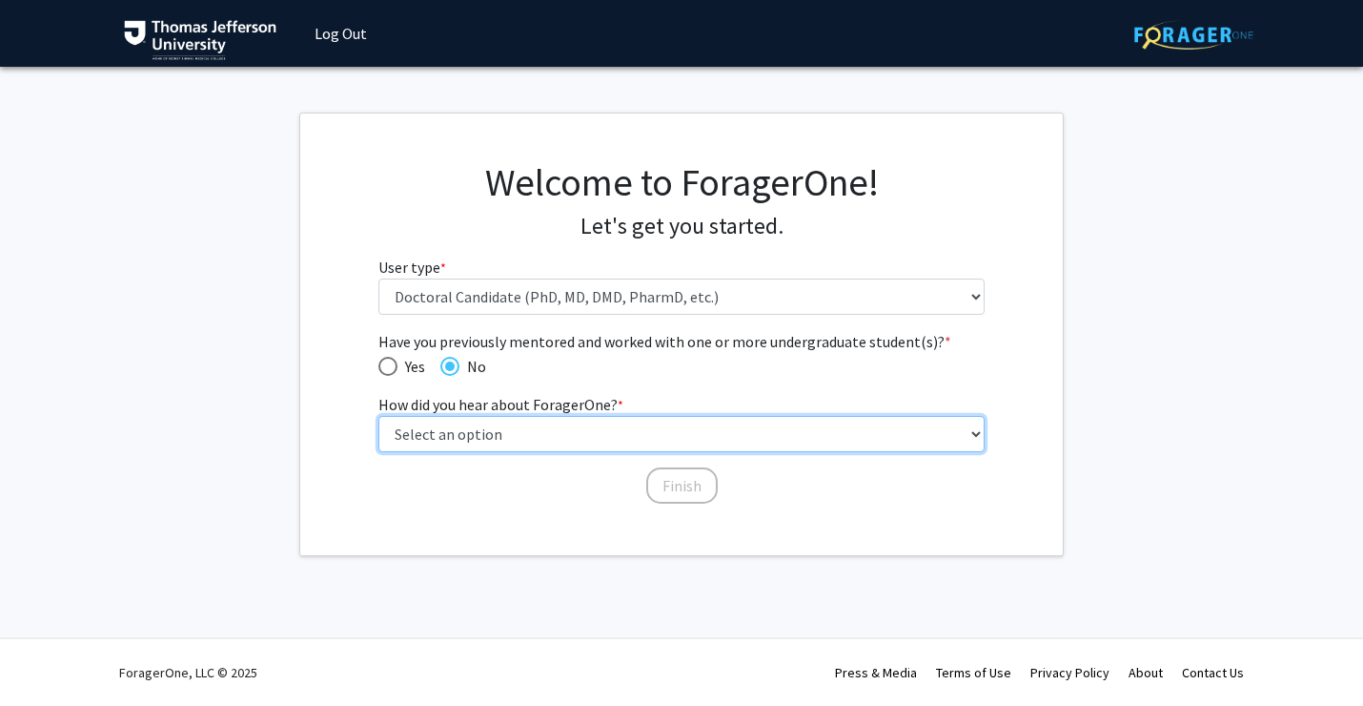
click at [442, 424] on select "Select an option Peer/student recommendation Faculty/staff recommendation Unive…" at bounding box center [682, 434] width 607 height 36
click at [524, 441] on select "Select an option Peer/student recommendation Faculty/staff recommendation Unive…" at bounding box center [682, 434] width 607 height 36
select select "2: faculty_recommendation"
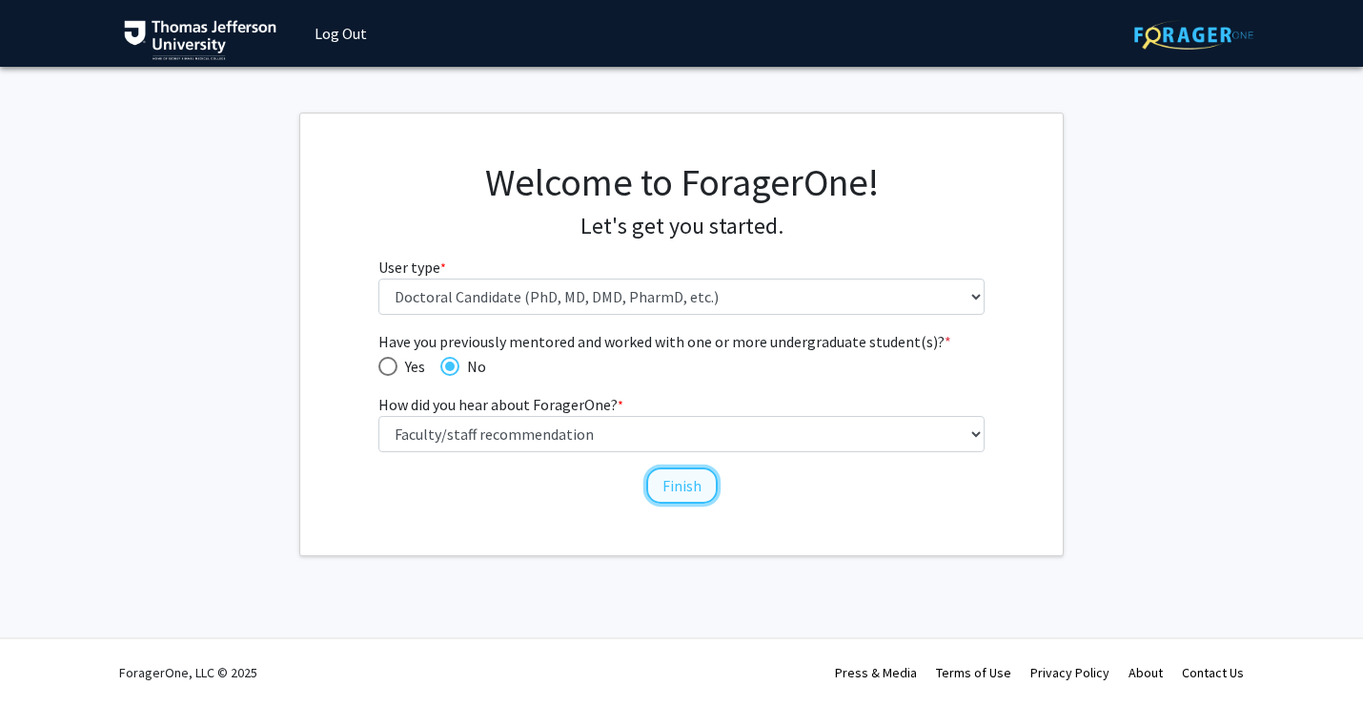
click at [660, 486] on button "Finish" at bounding box center [682, 485] width 72 height 36
